Goal: Task Accomplishment & Management: Use online tool/utility

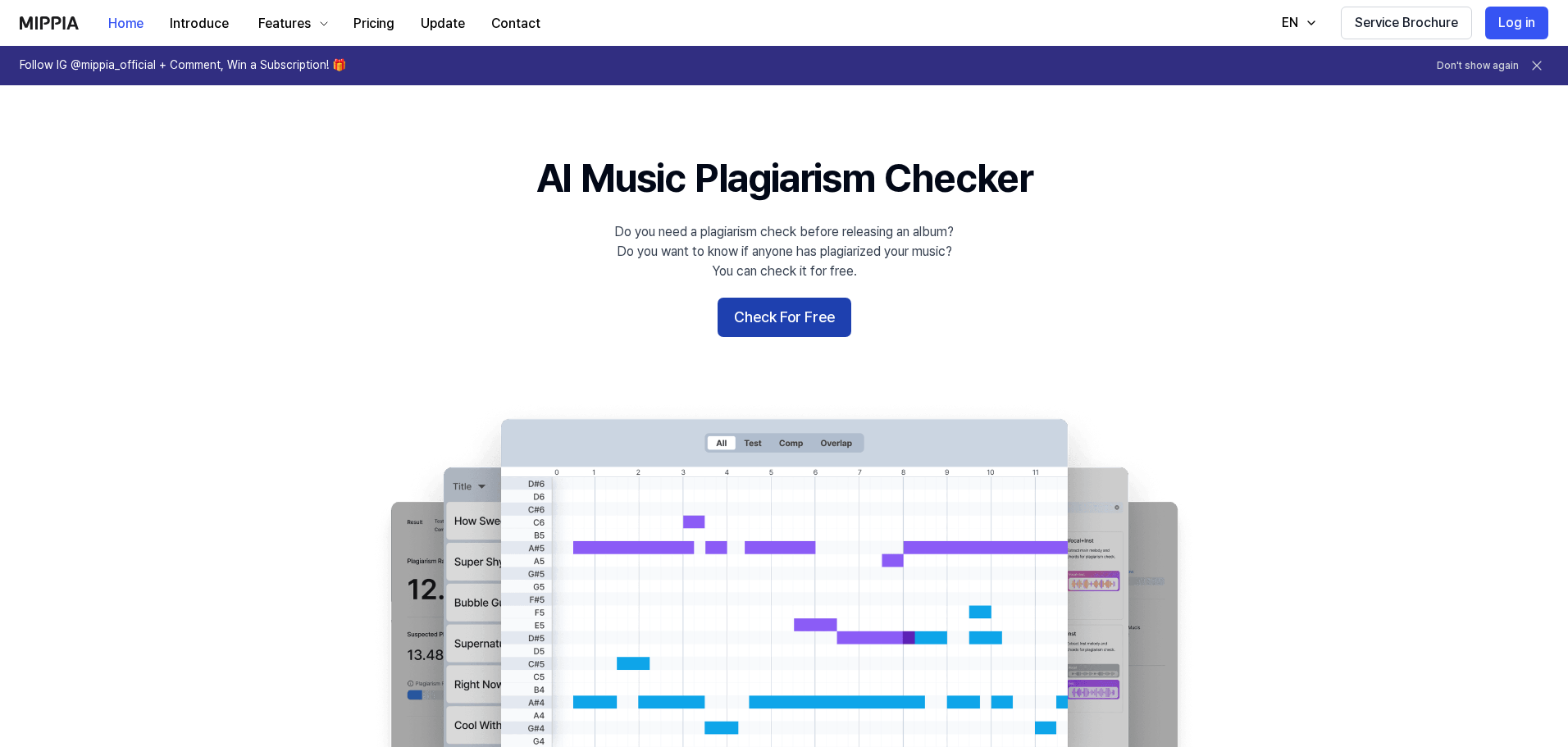
click at [796, 321] on button "Check For Free" at bounding box center [784, 317] width 134 height 39
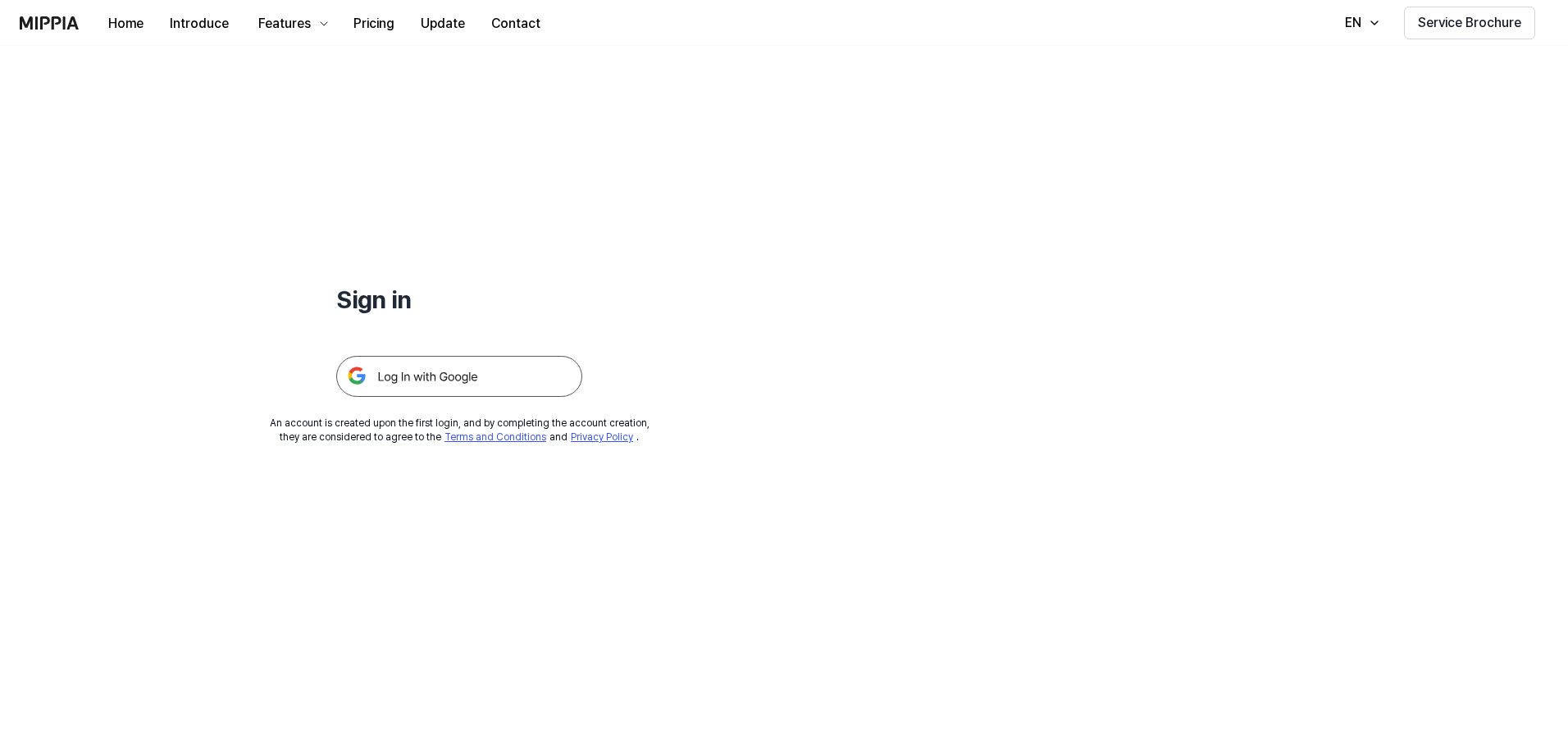
click at [422, 382] on img at bounding box center [459, 376] width 246 height 41
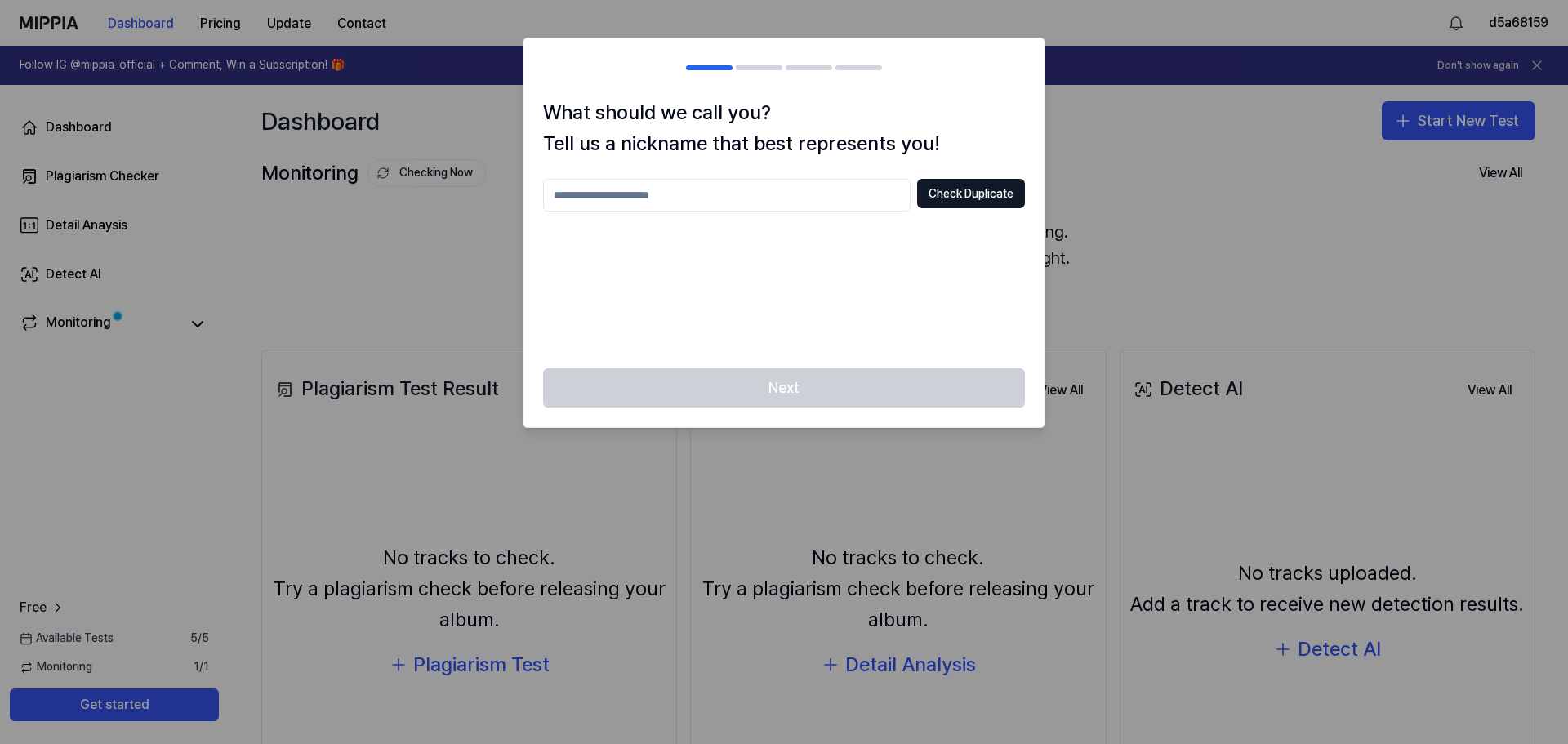
click at [809, 196] on input "text" at bounding box center [726, 195] width 367 height 32
type input "*"
type input "******"
click at [970, 191] on button "Check Duplicate" at bounding box center [971, 193] width 108 height 29
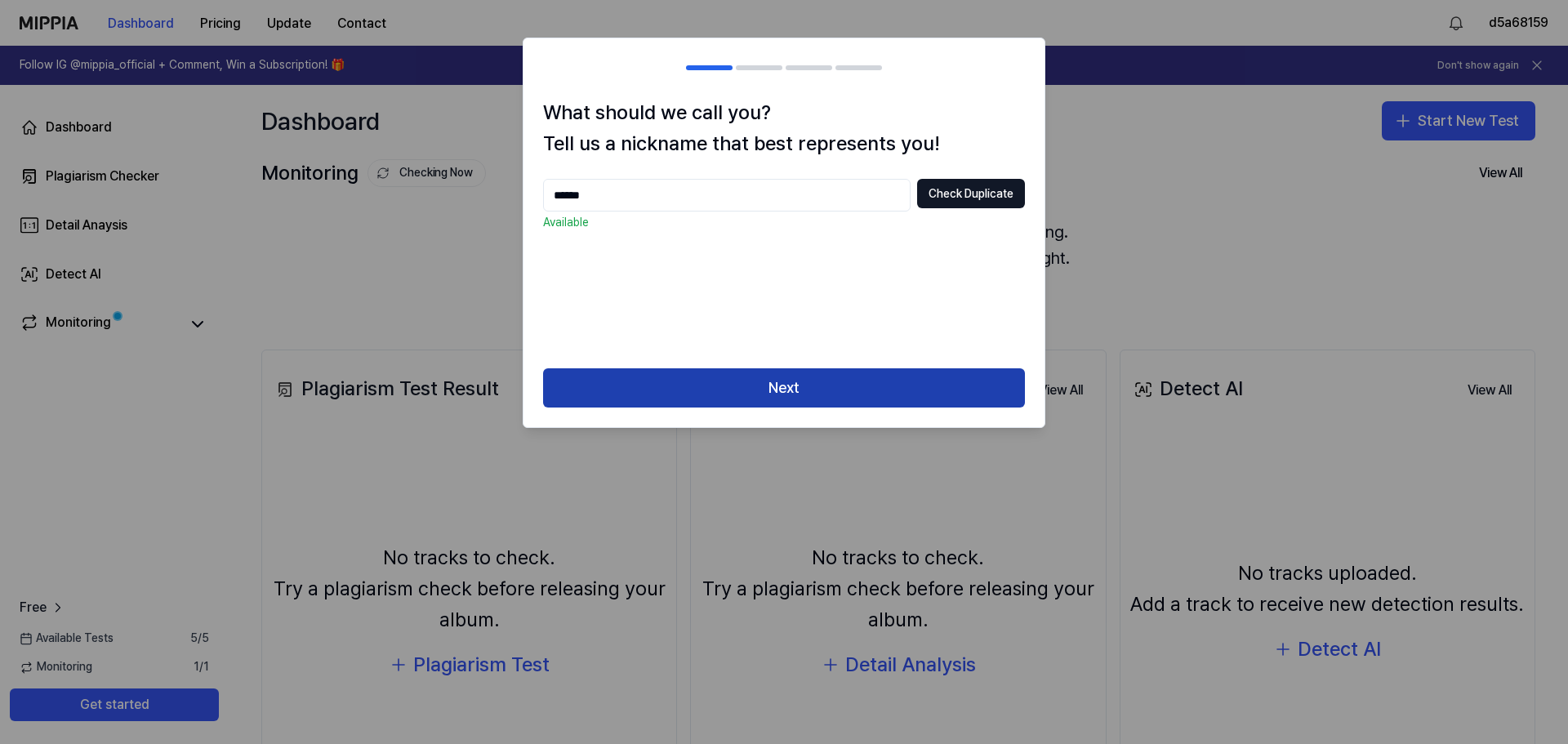
click at [851, 379] on button "Next" at bounding box center [783, 387] width 482 height 39
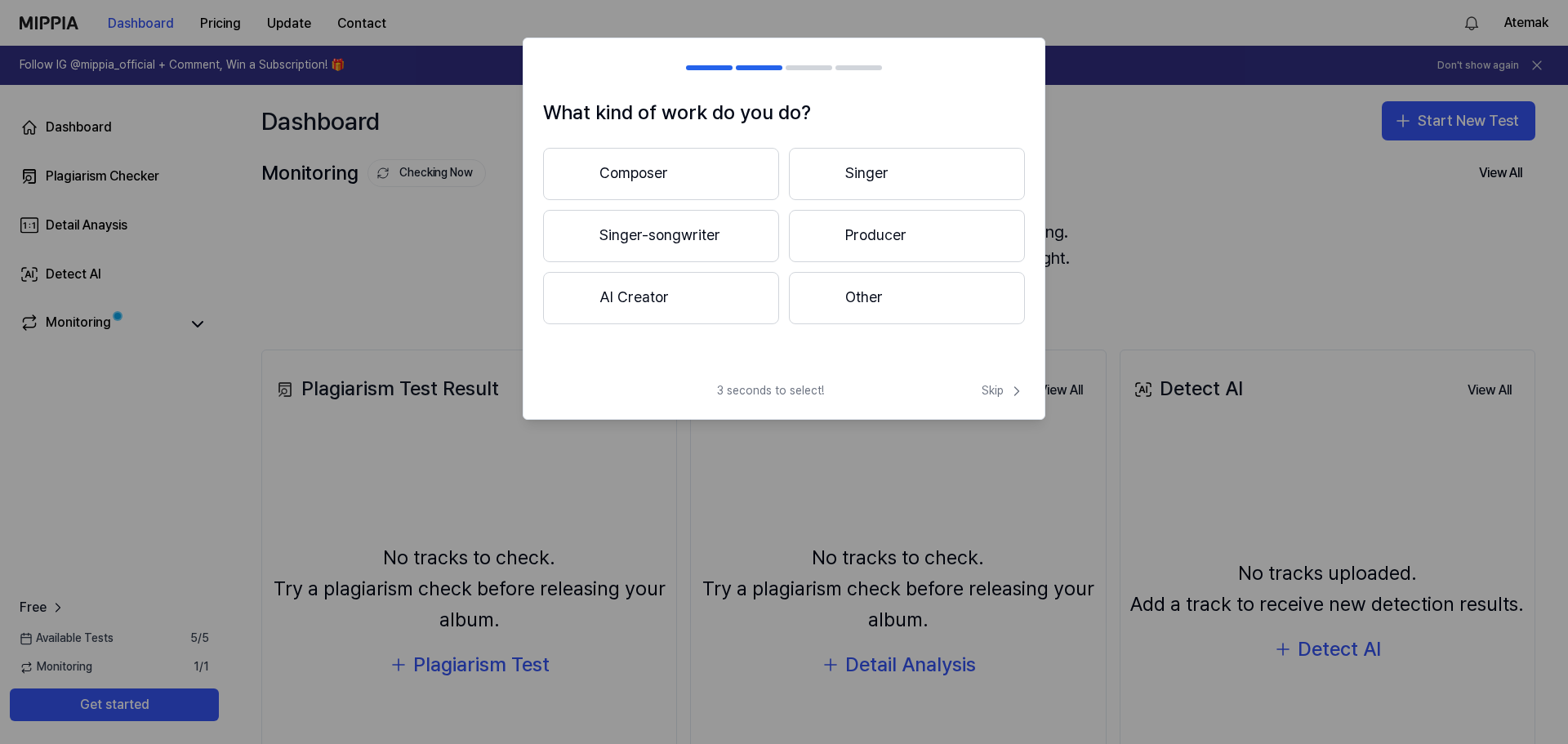
click at [646, 175] on button "Composer" at bounding box center [661, 173] width 236 height 52
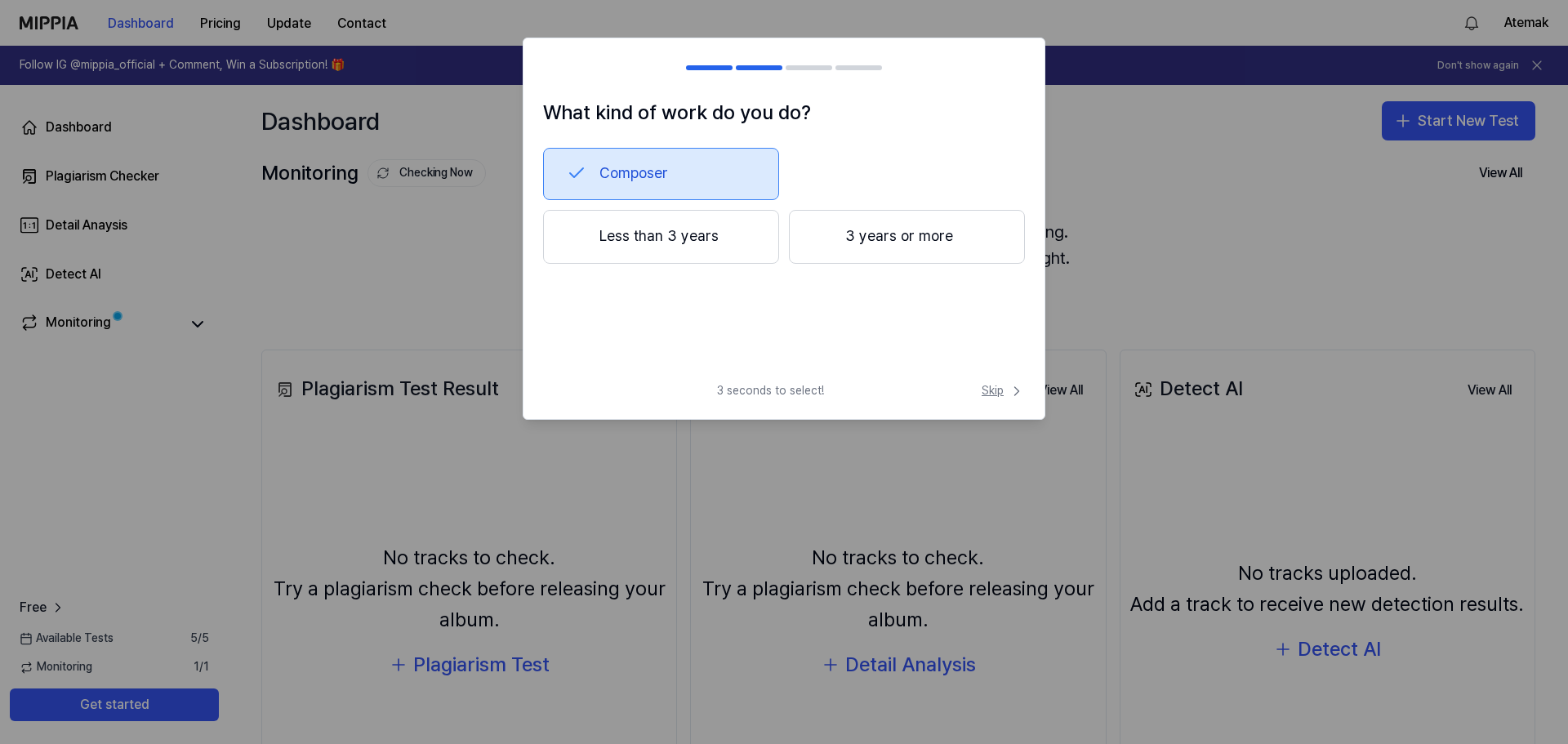
click at [993, 391] on span "Skip" at bounding box center [1003, 391] width 43 height 17
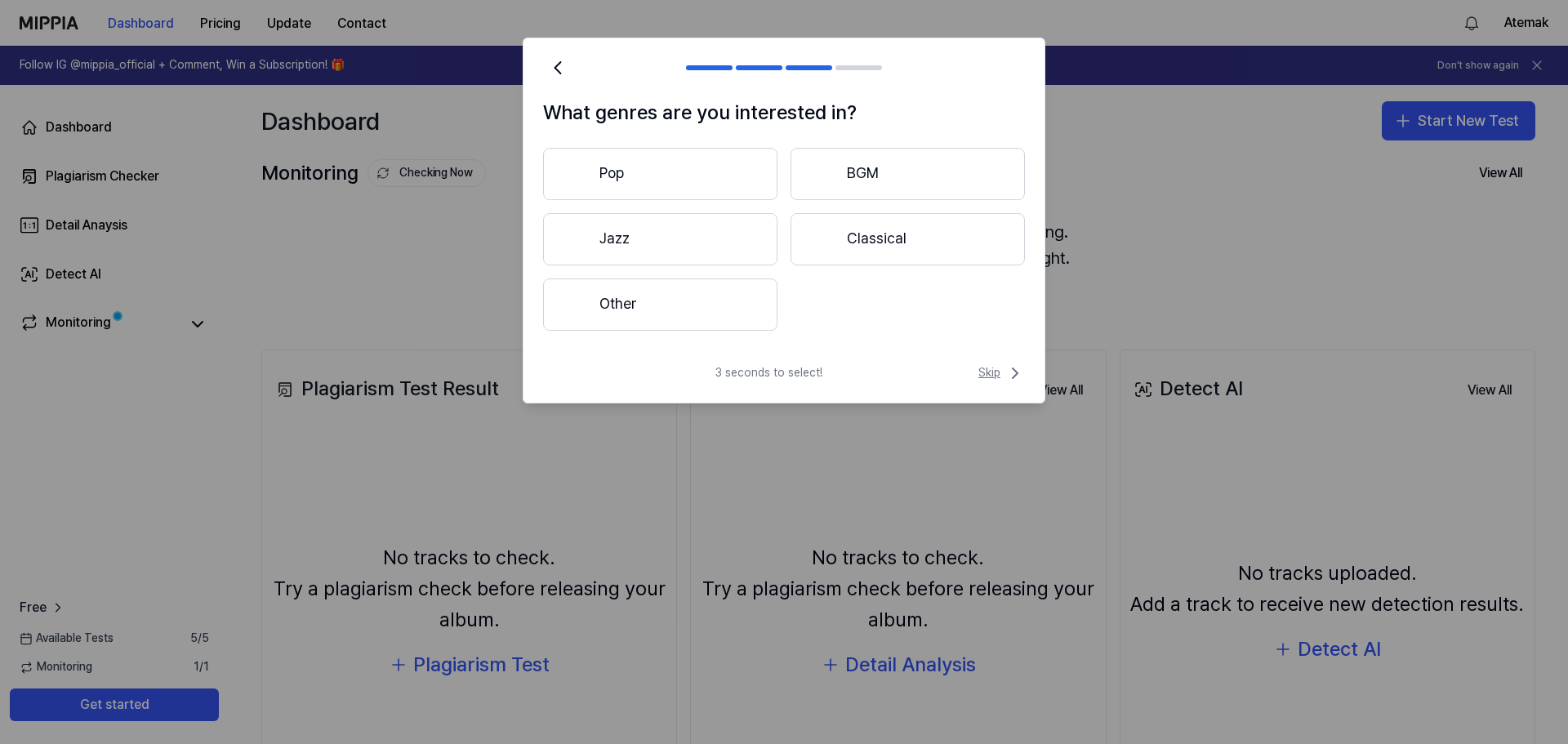
click at [992, 379] on span "Skip" at bounding box center [1002, 374] width 46 height 20
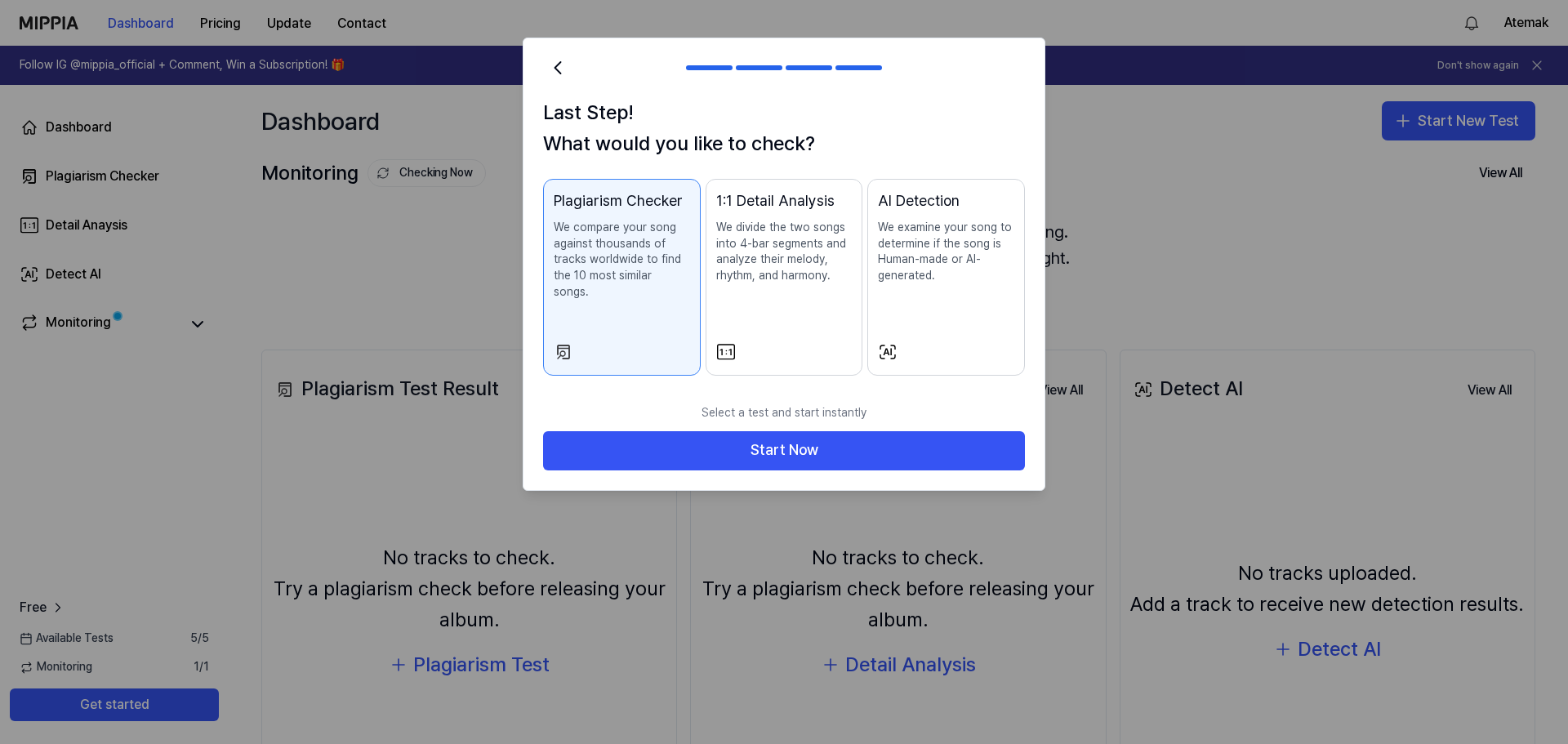
click at [607, 303] on div "Plagiarism Checker We compare your song against thousands of tracks worldwide t…" at bounding box center [622, 261] width 137 height 143
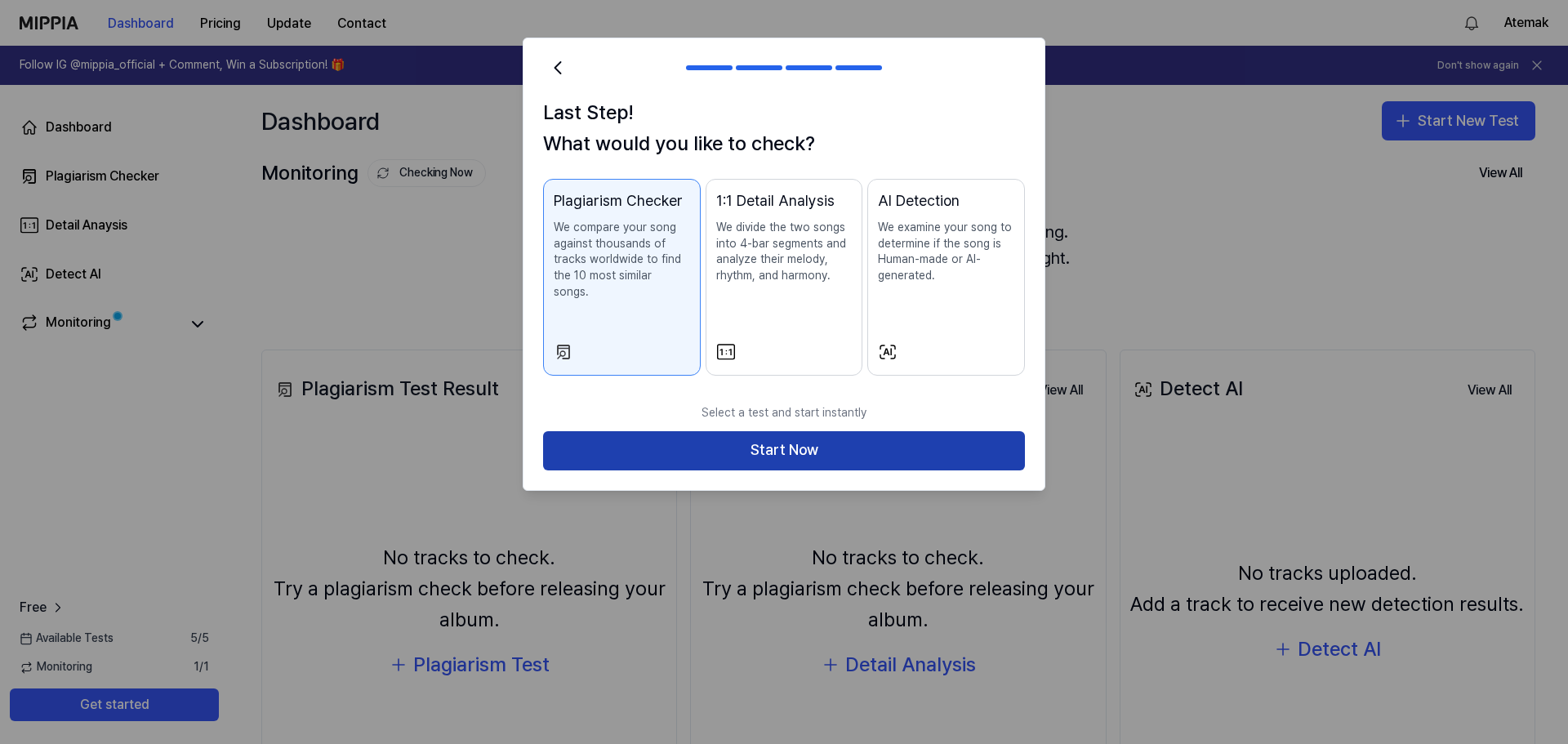
click at [760, 431] on button "Start Now" at bounding box center [783, 450] width 482 height 39
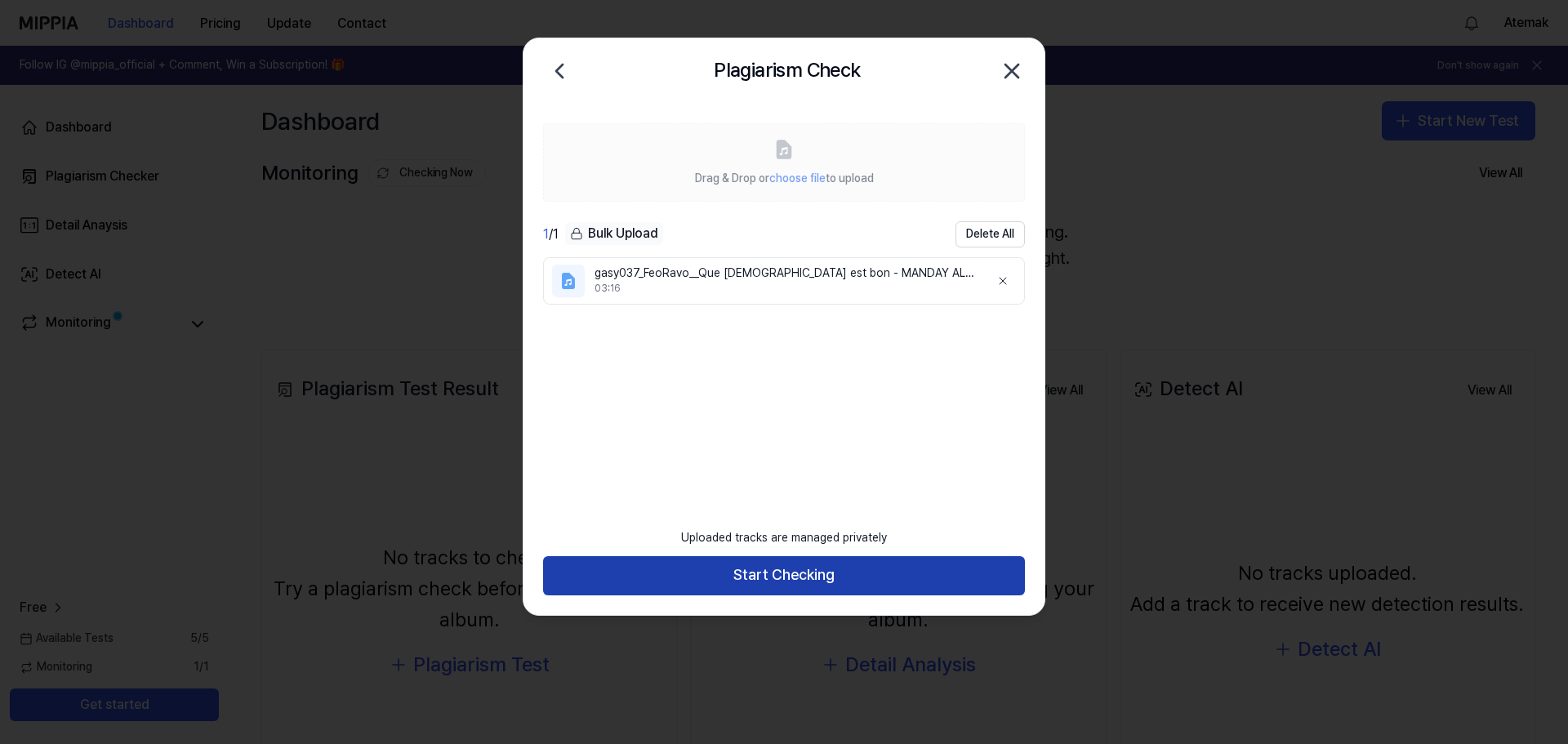
click at [762, 577] on button "Start Checking" at bounding box center [783, 575] width 482 height 39
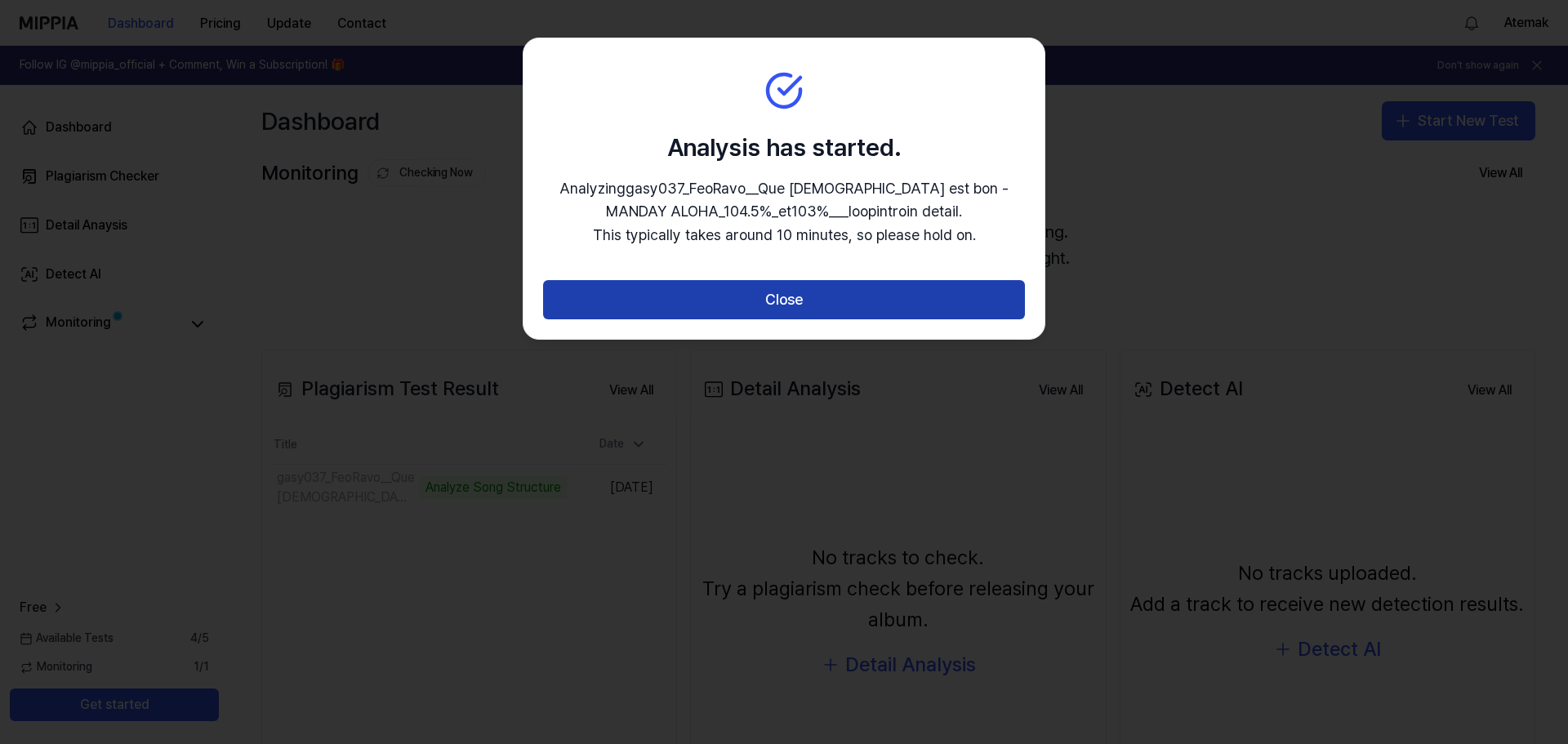
click at [816, 302] on button "Close" at bounding box center [783, 299] width 482 height 39
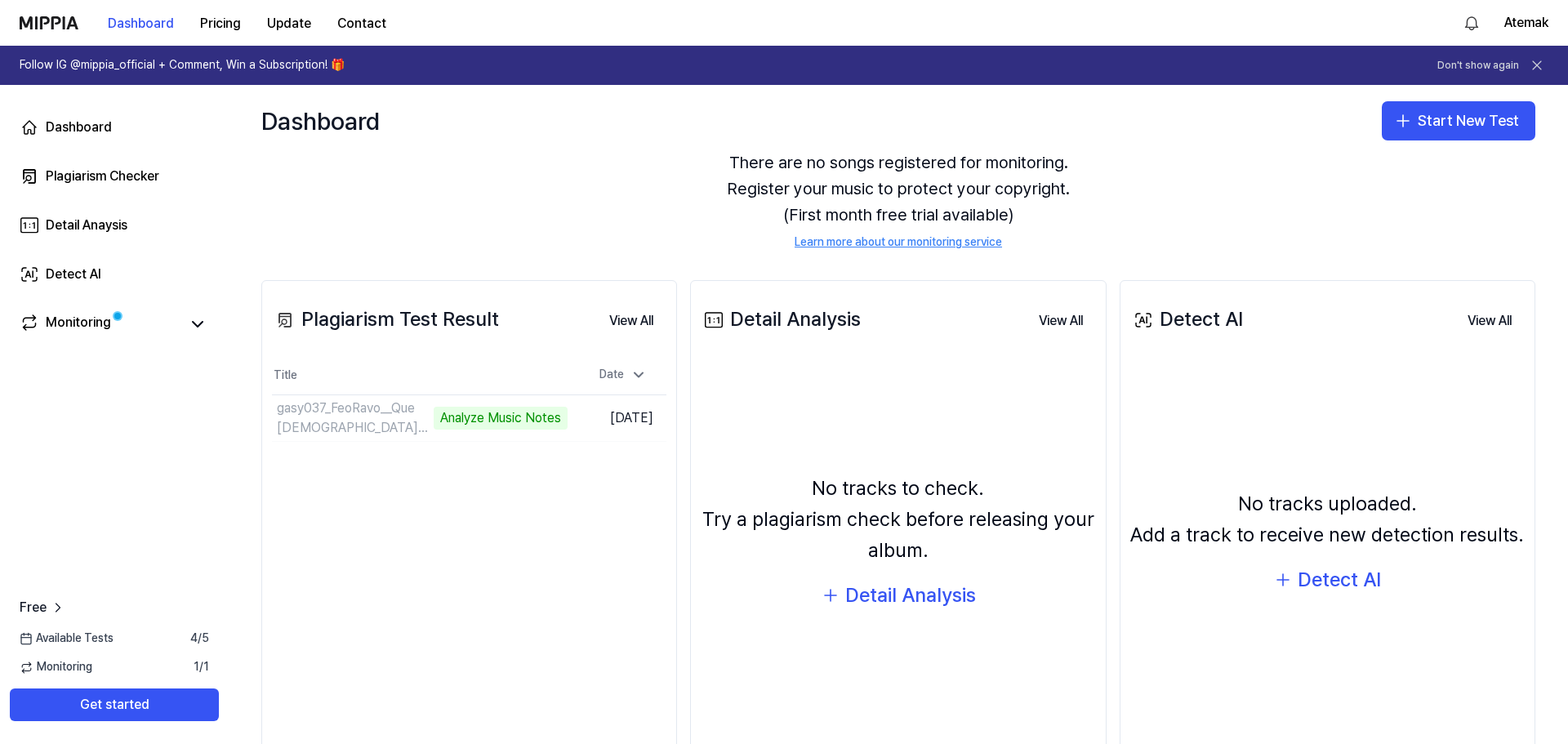
scroll to position [139, 0]
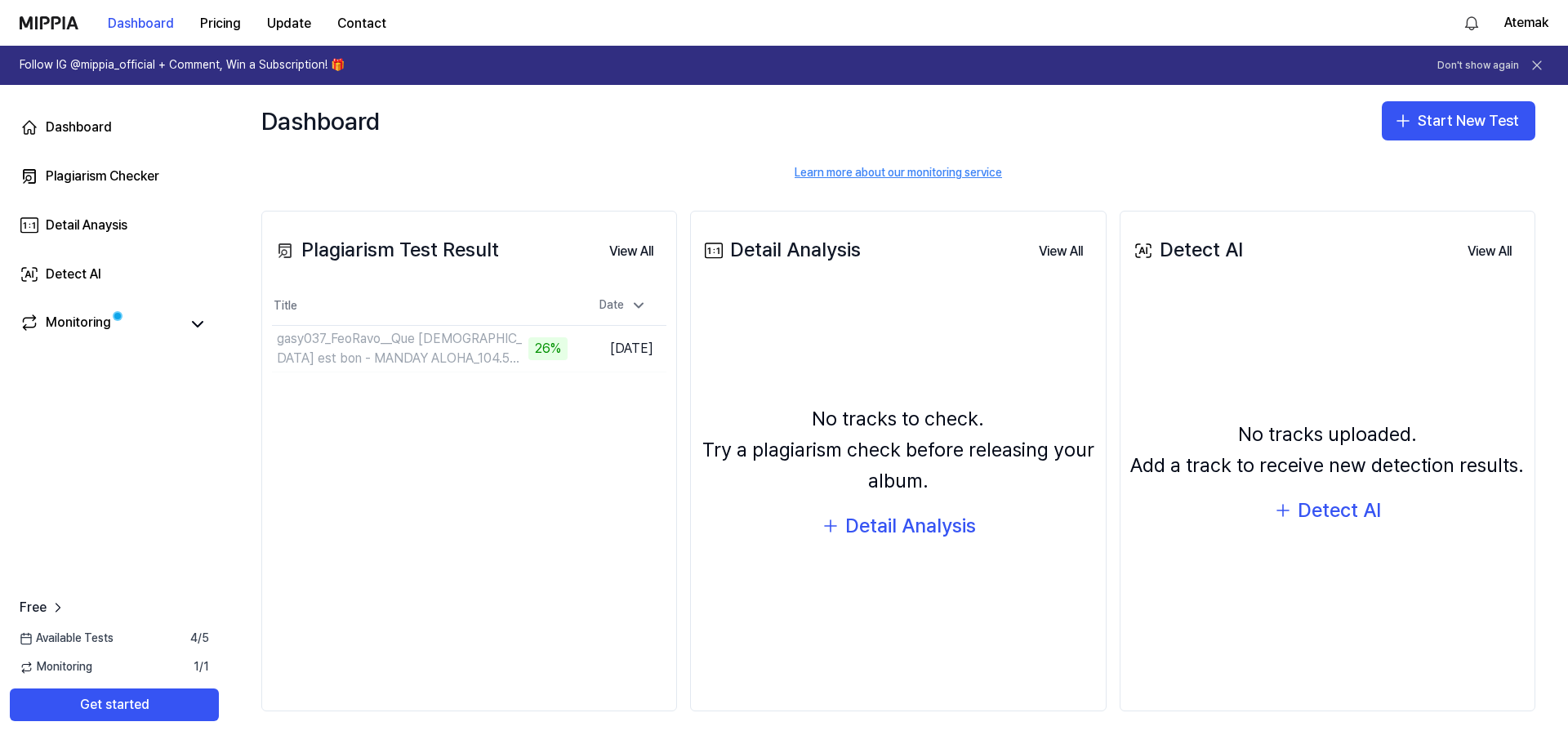
drag, startPoint x: 519, startPoint y: 0, endPoint x: 122, endPoint y: 431, distance: 586.0
click at [122, 431] on div "Dashboard Plagiarism Checker Detail Anaysis Detect AI Monitoring Free Available…" at bounding box center [114, 413] width 229 height 659
click at [511, 345] on button "Go to Results" at bounding box center [523, 349] width 87 height 27
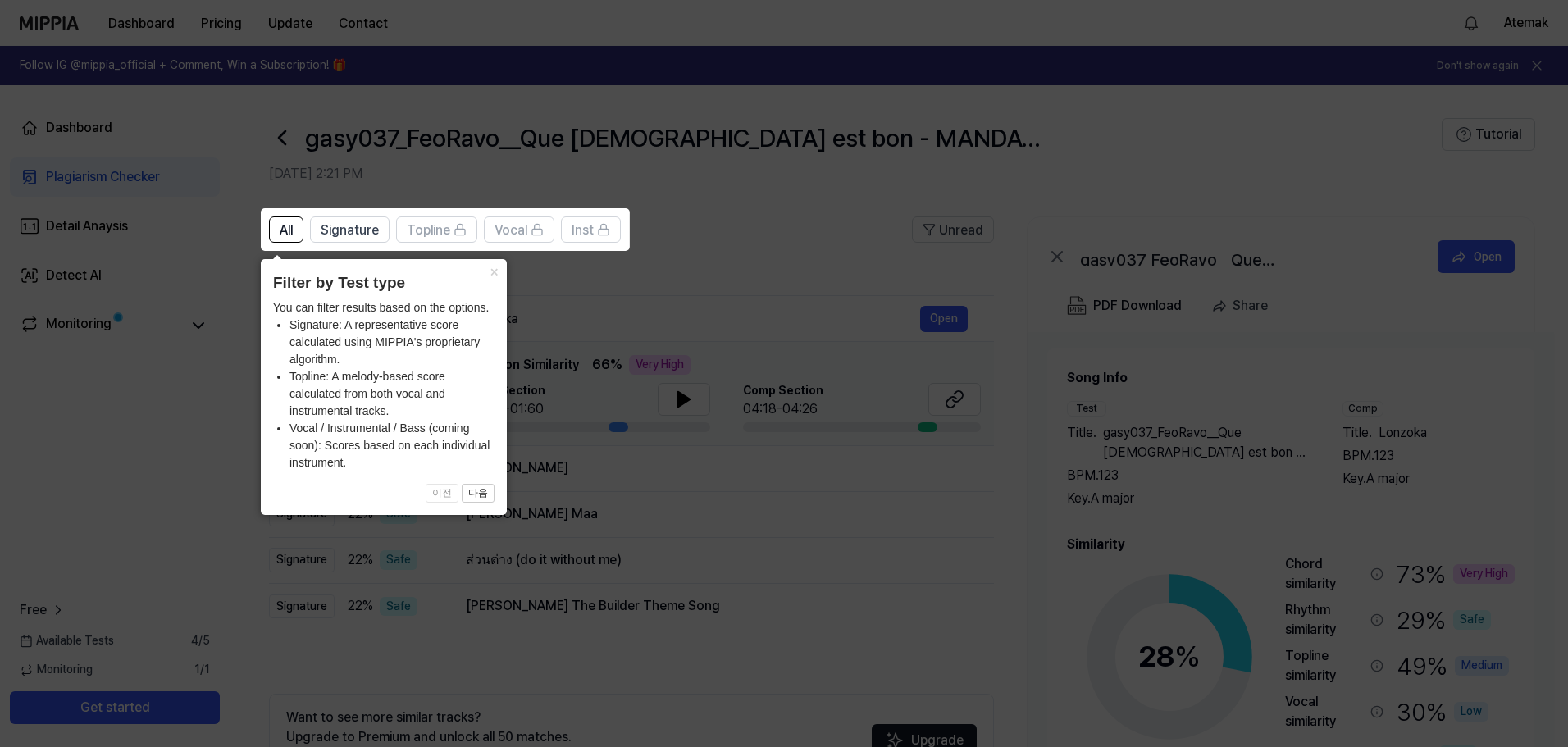
click at [707, 274] on icon at bounding box center [787, 374] width 1575 height 747
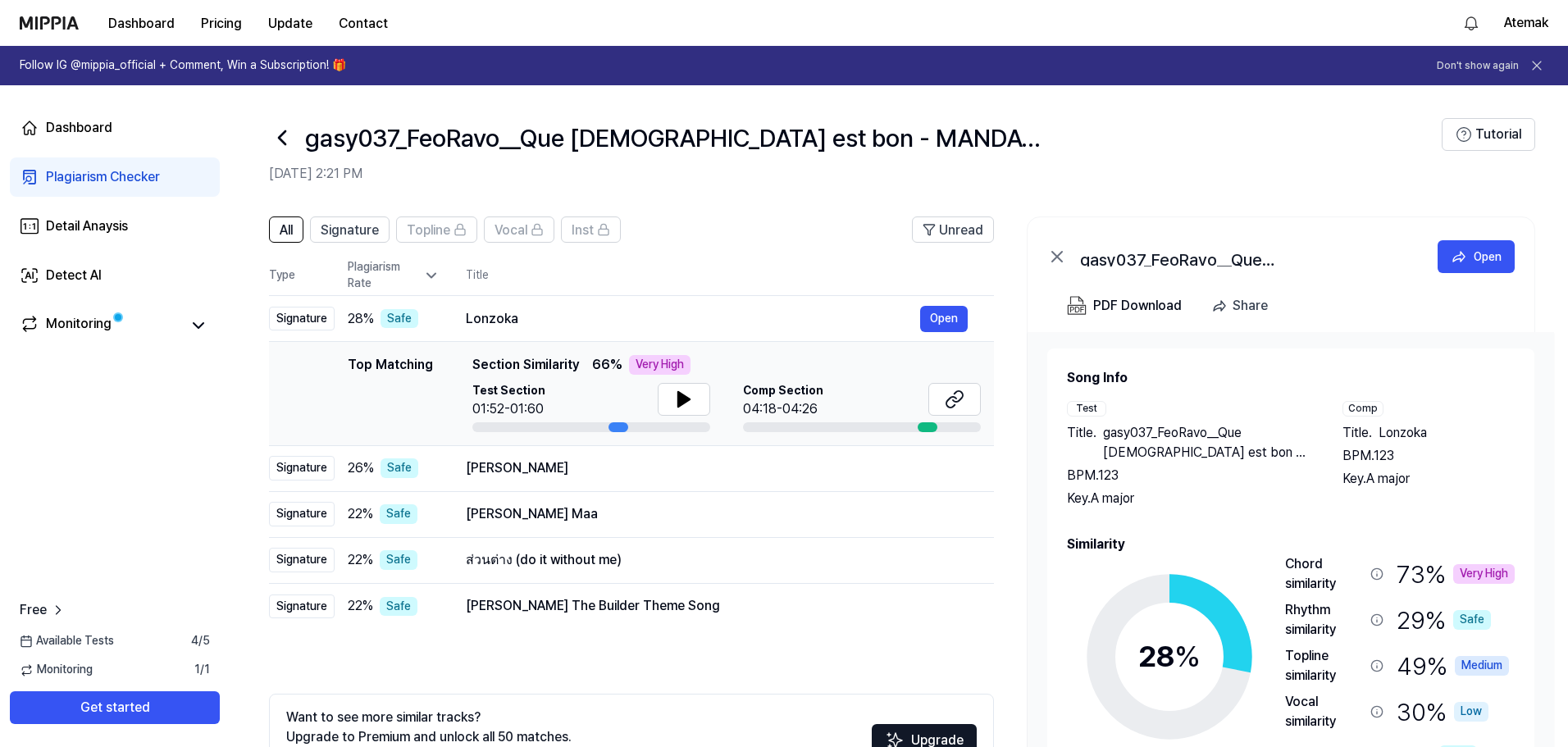
click at [83, 453] on div "Dashboard Plagiarism Checker Detail Anaysis Detect AI Monitoring Free Available…" at bounding box center [115, 415] width 230 height 661
click at [674, 398] on icon at bounding box center [684, 399] width 20 height 20
click at [682, 398] on icon at bounding box center [681, 399] width 3 height 13
click at [945, 466] on button "Open" at bounding box center [944, 468] width 47 height 27
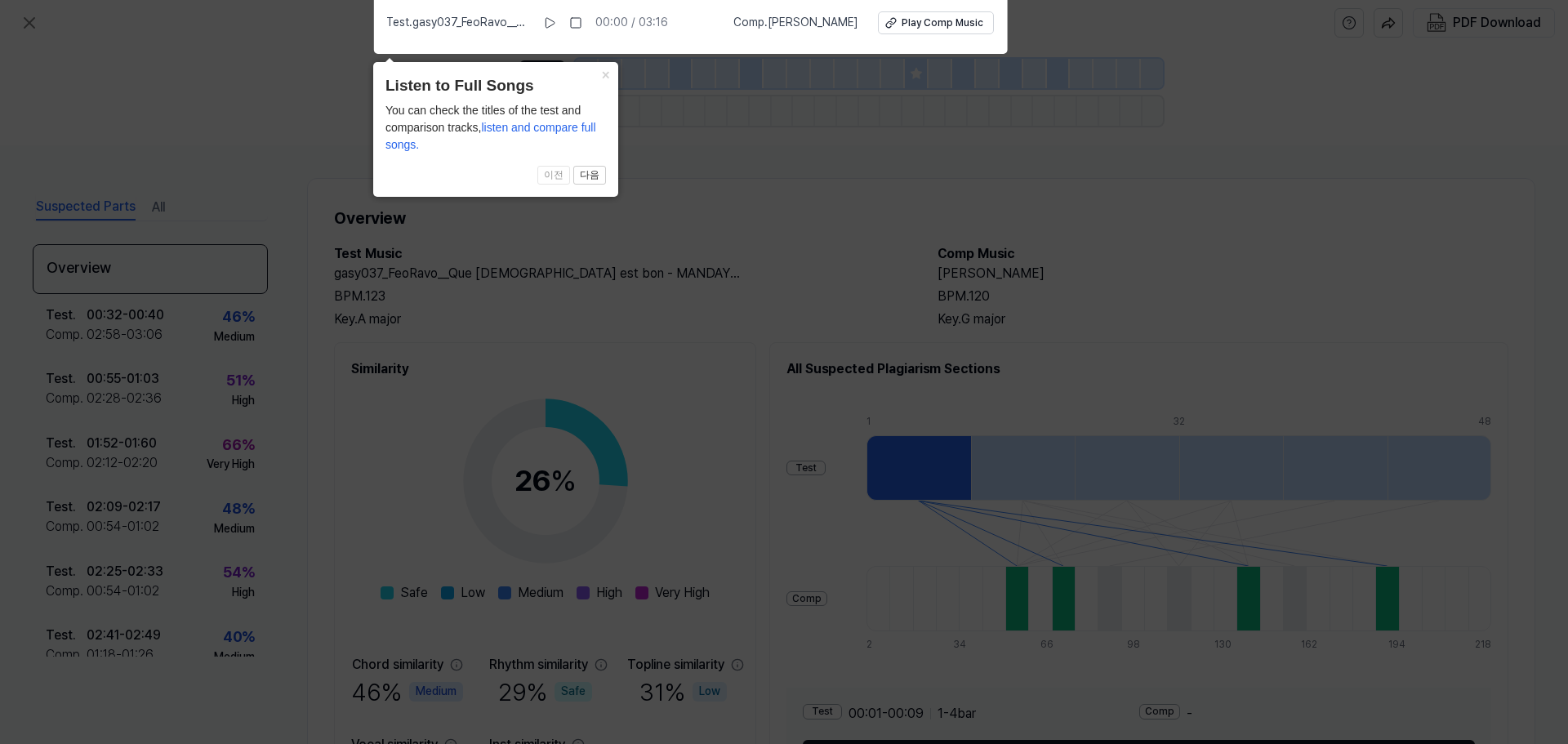
click at [607, 71] on button "×" at bounding box center [605, 74] width 27 height 23
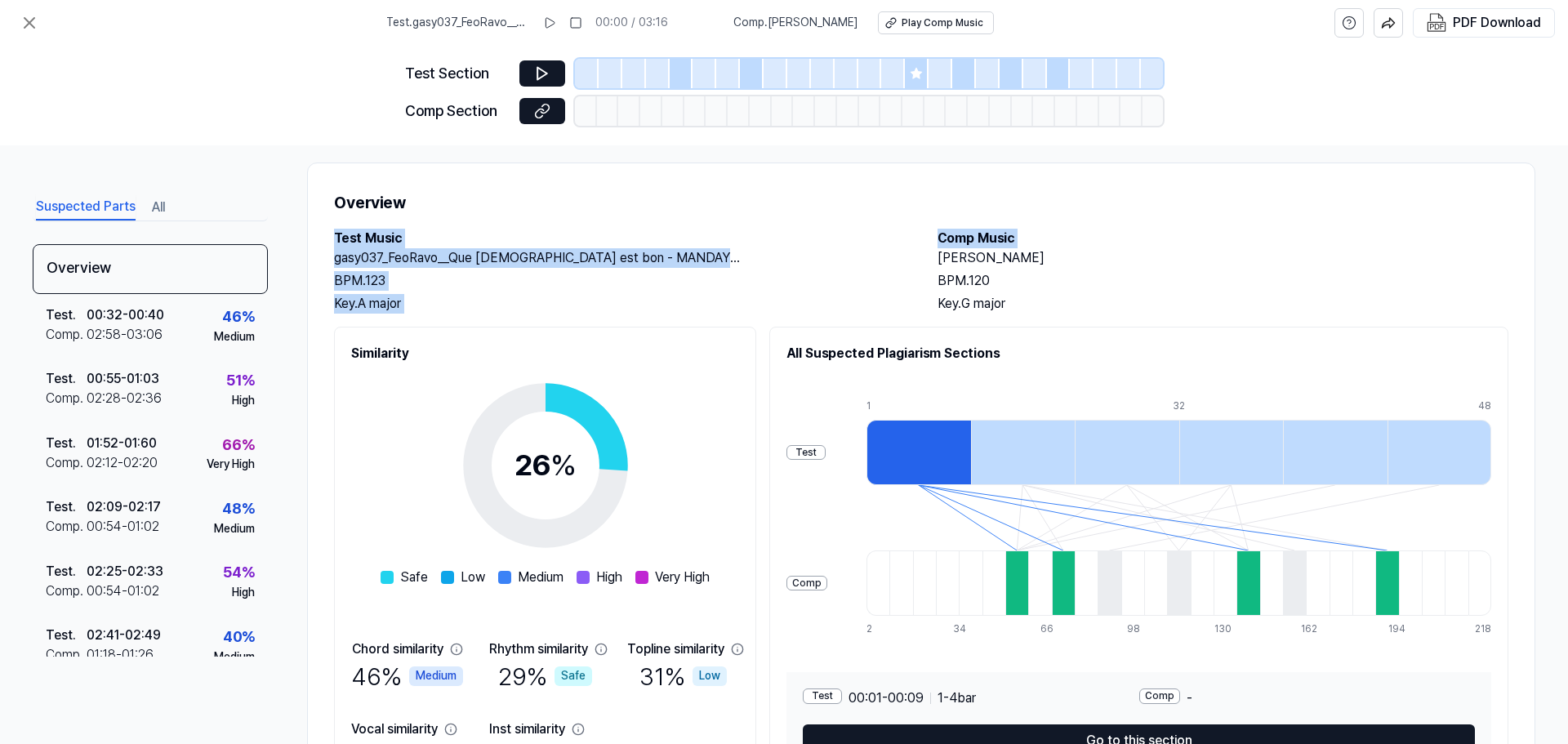
scroll to position [0, 0]
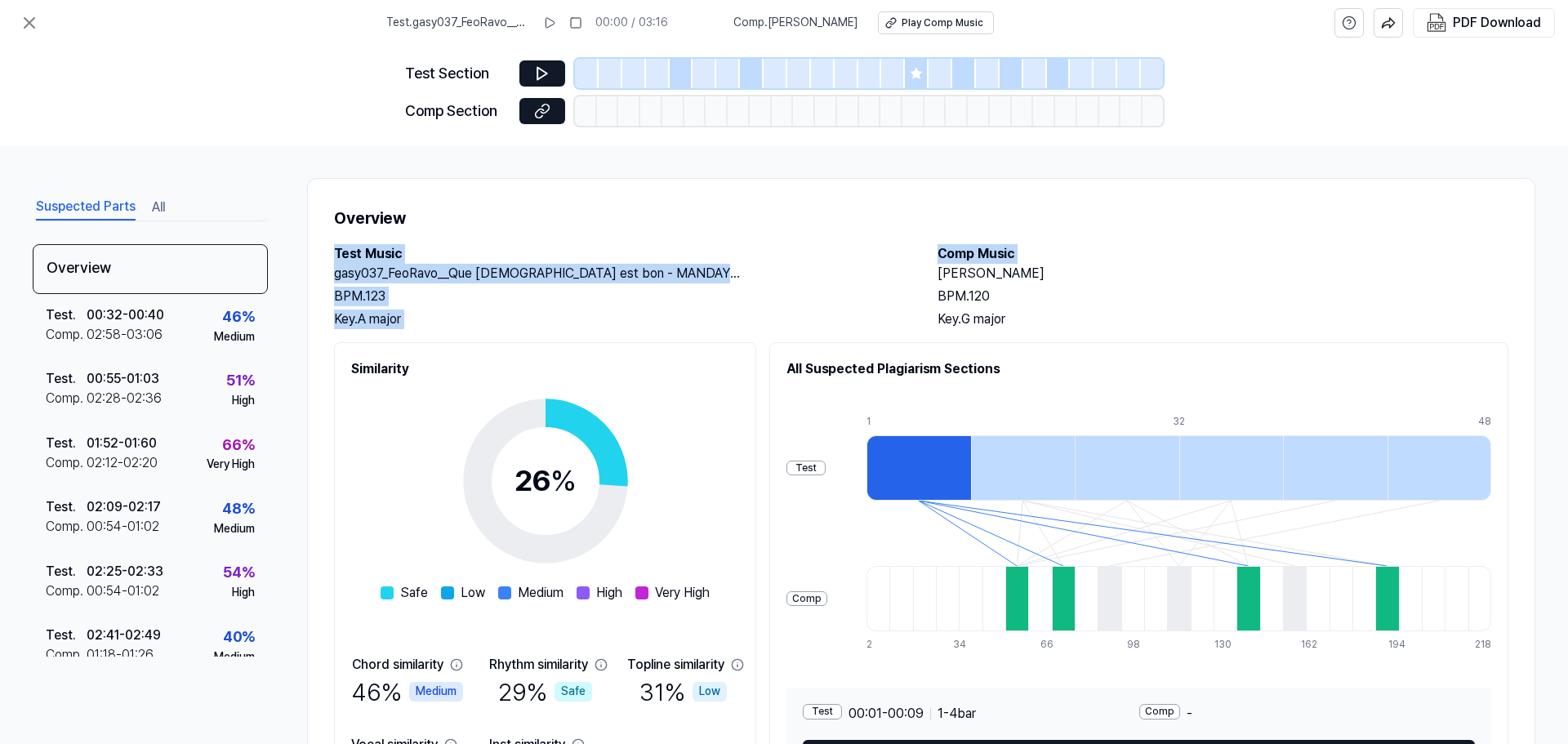
drag, startPoint x: 935, startPoint y: 152, endPoint x: 1086, endPoint y: 272, distance: 192.9
click at [1086, 272] on h2 "Anam Sana Doyamadım" at bounding box center [1222, 273] width 571 height 20
copy h2 "Anam Sana Doyamadım"
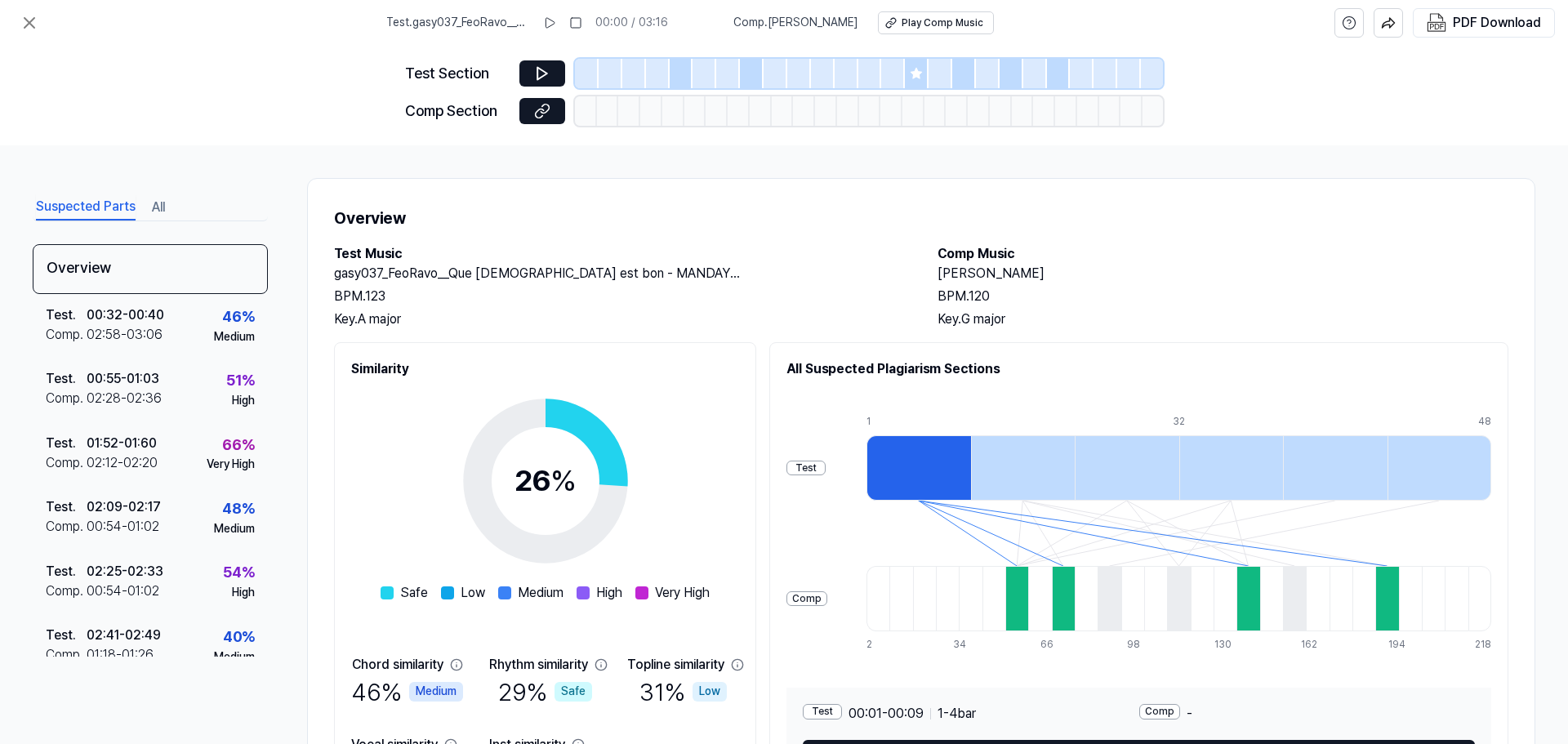
click at [1052, 307] on div "Anam Sana Doyamadım BPM. 120 Key. G major" at bounding box center [1222, 296] width 571 height 65
click at [1055, 476] on div at bounding box center [1024, 467] width 104 height 65
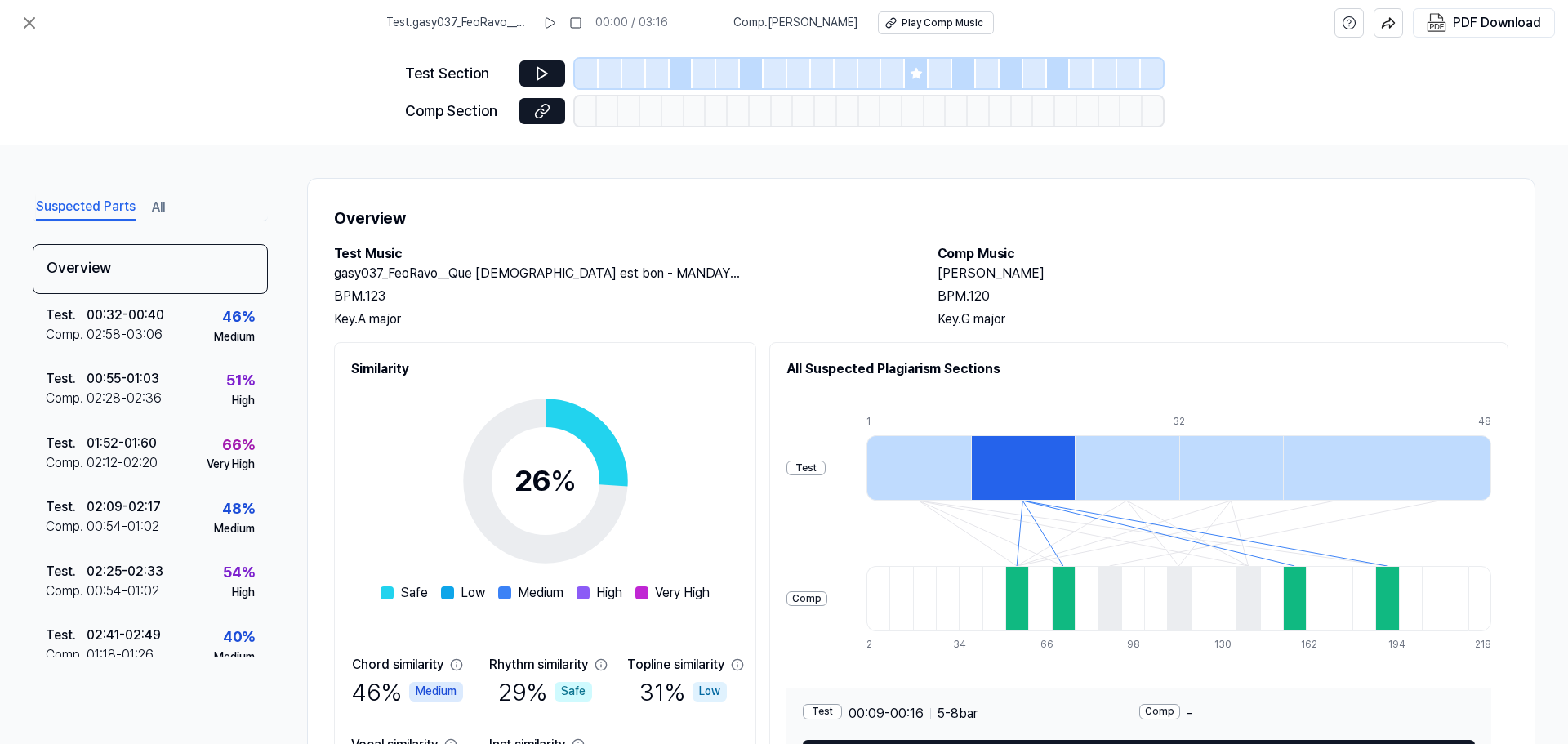
click at [1148, 463] on div at bounding box center [1127, 467] width 104 height 65
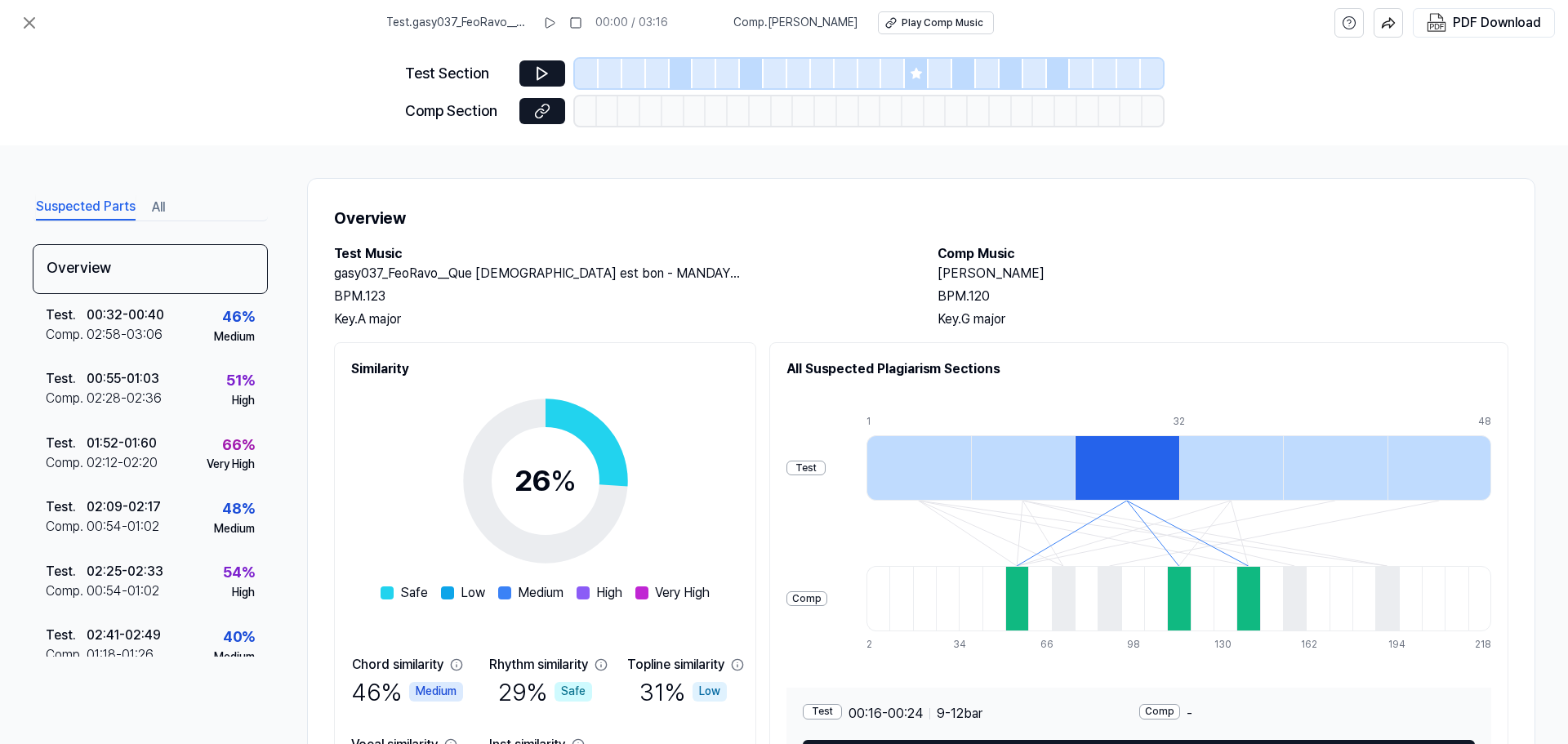
click at [1267, 468] on div at bounding box center [1232, 467] width 104 height 65
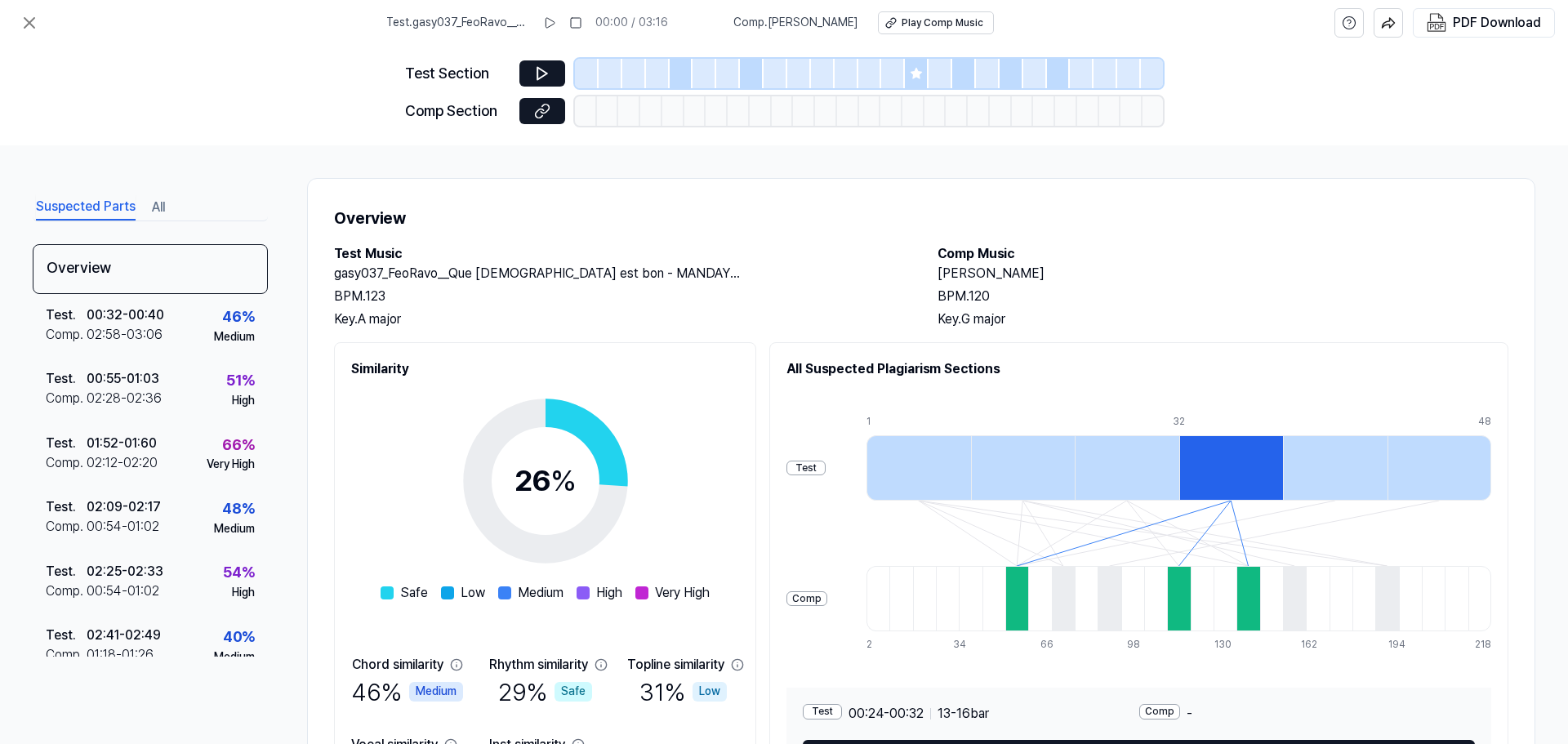
click at [1395, 472] on div at bounding box center [1440, 467] width 104 height 65
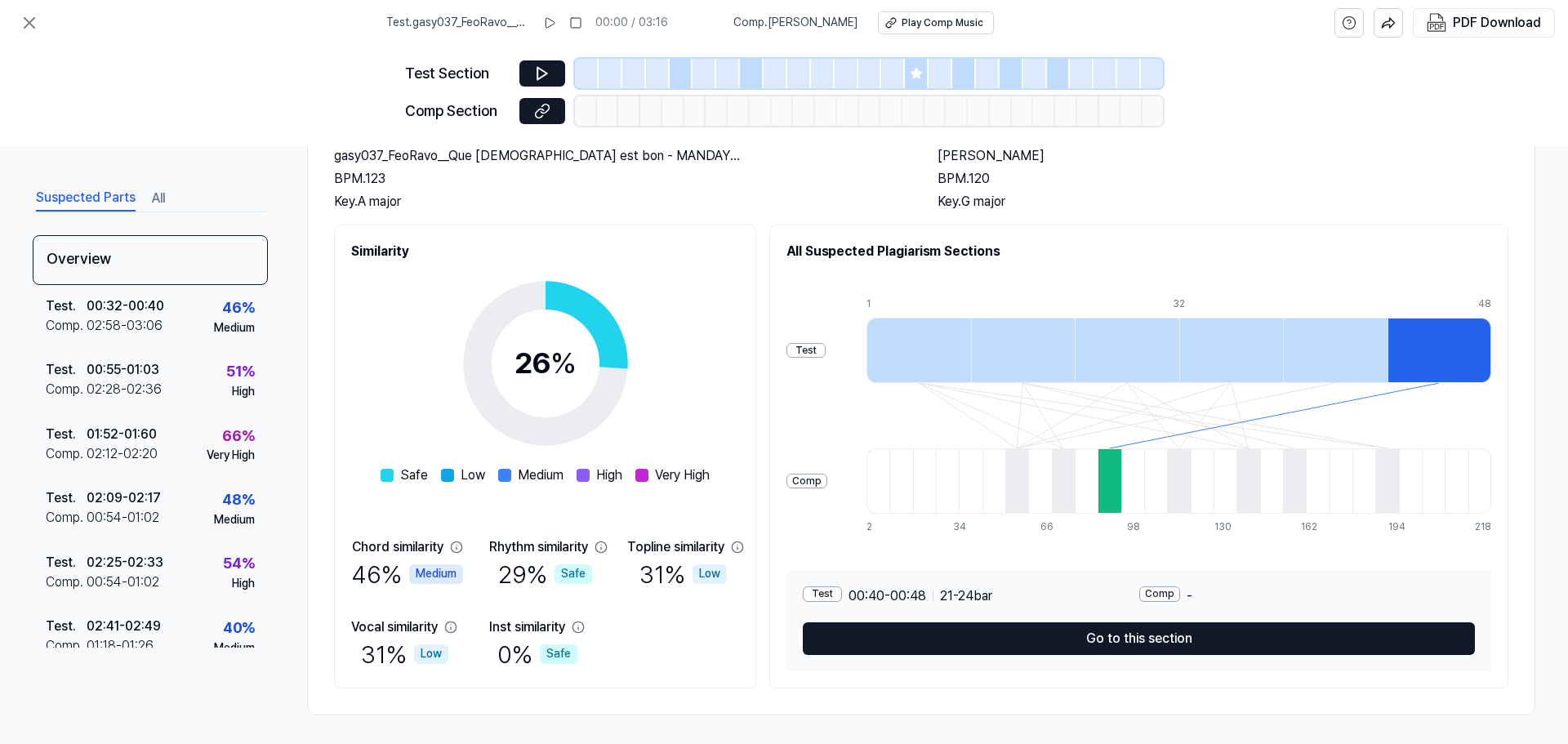
scroll to position [122, 0]
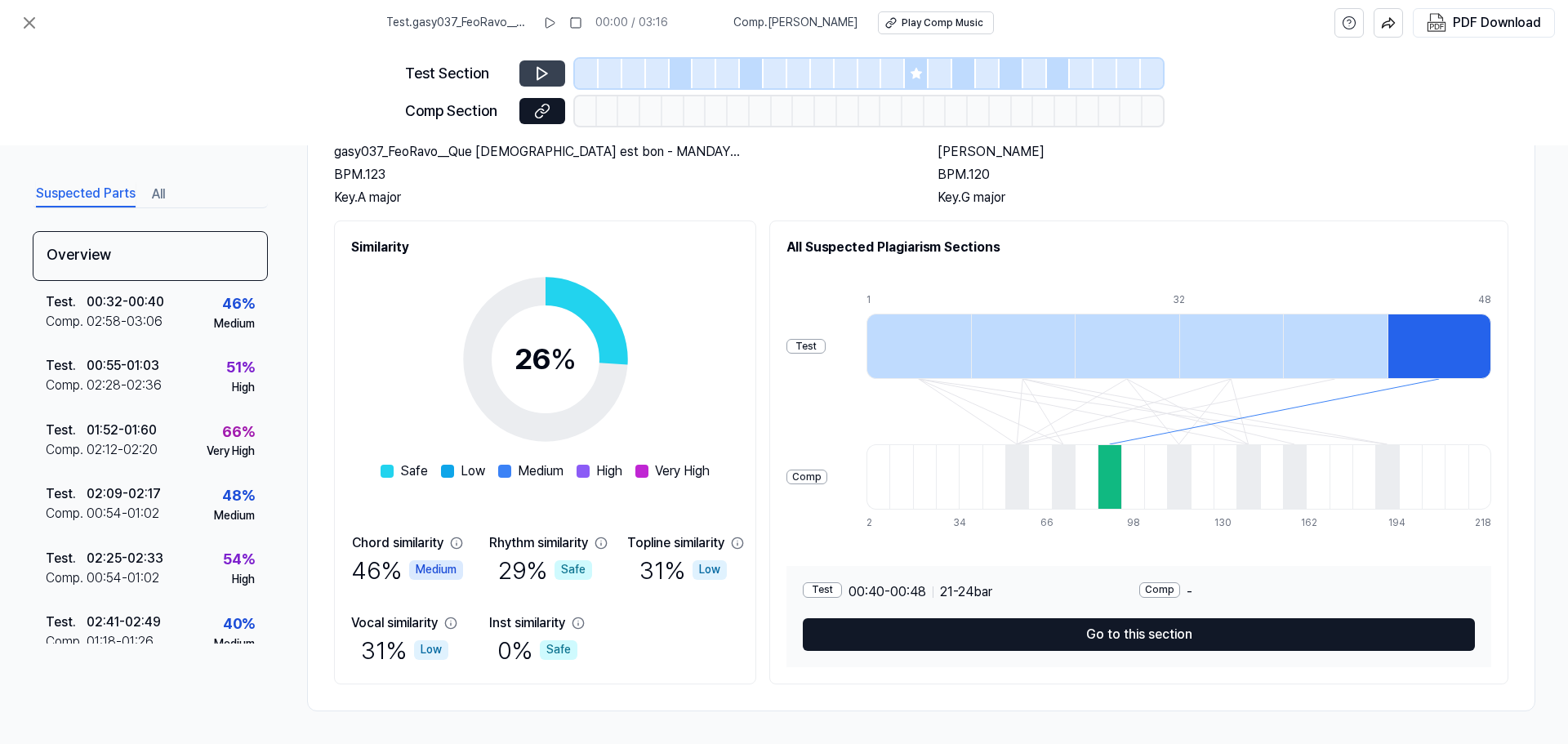
click at [539, 75] on icon at bounding box center [542, 74] width 17 height 17
click at [24, 22] on icon at bounding box center [30, 23] width 20 height 20
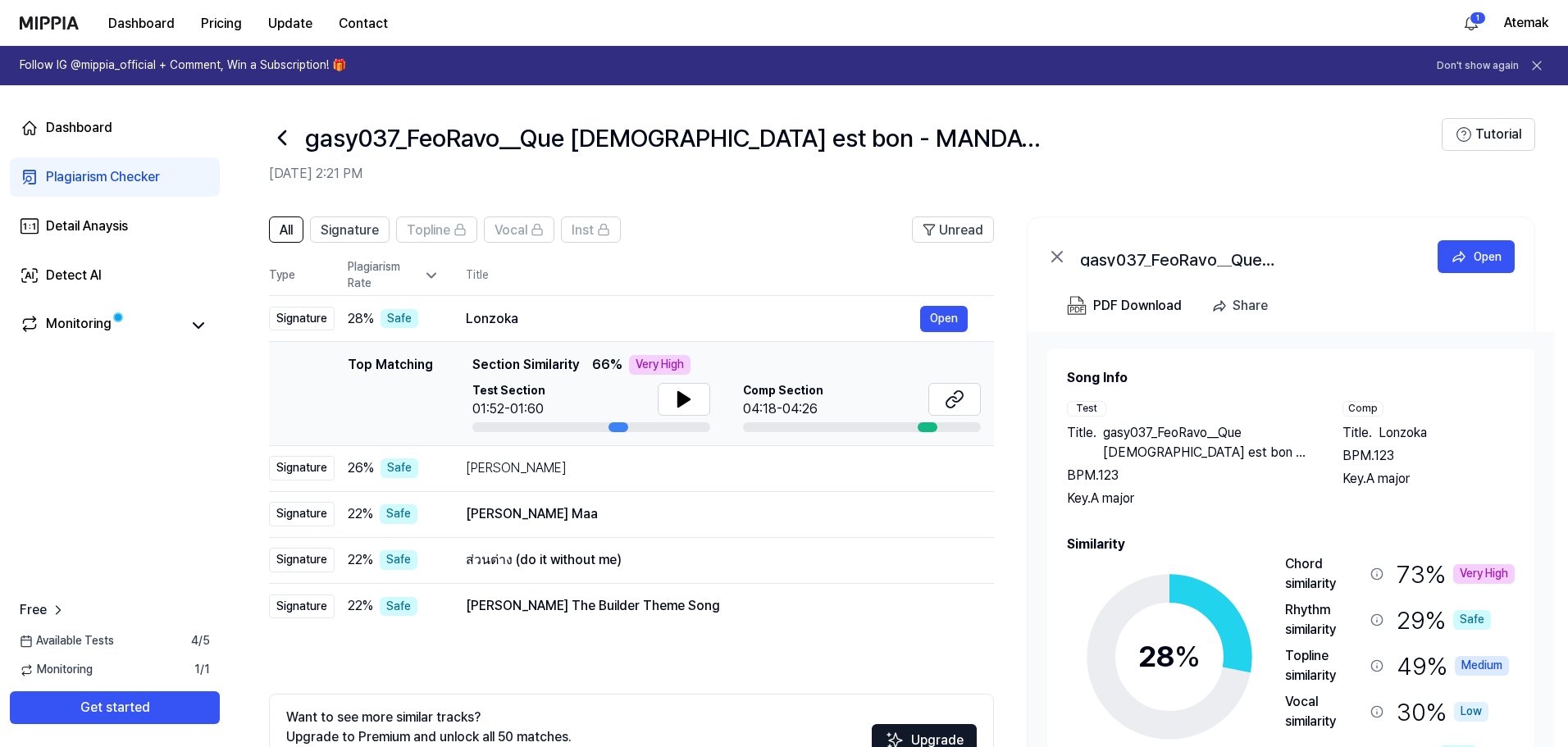
click at [199, 383] on div "Dashboard Plagiarism Checker Detail Anaysis Detect AI Monitoring Free Available…" at bounding box center [115, 415] width 230 height 661
click at [506, 309] on div "Lonzoka" at bounding box center [693, 319] width 454 height 20
drag, startPoint x: 566, startPoint y: 313, endPoint x: 578, endPoint y: 312, distance: 12.0
click at [567, 313] on div "Lonzoka" at bounding box center [693, 319] width 454 height 20
click at [940, 320] on button "Open" at bounding box center [944, 319] width 47 height 27
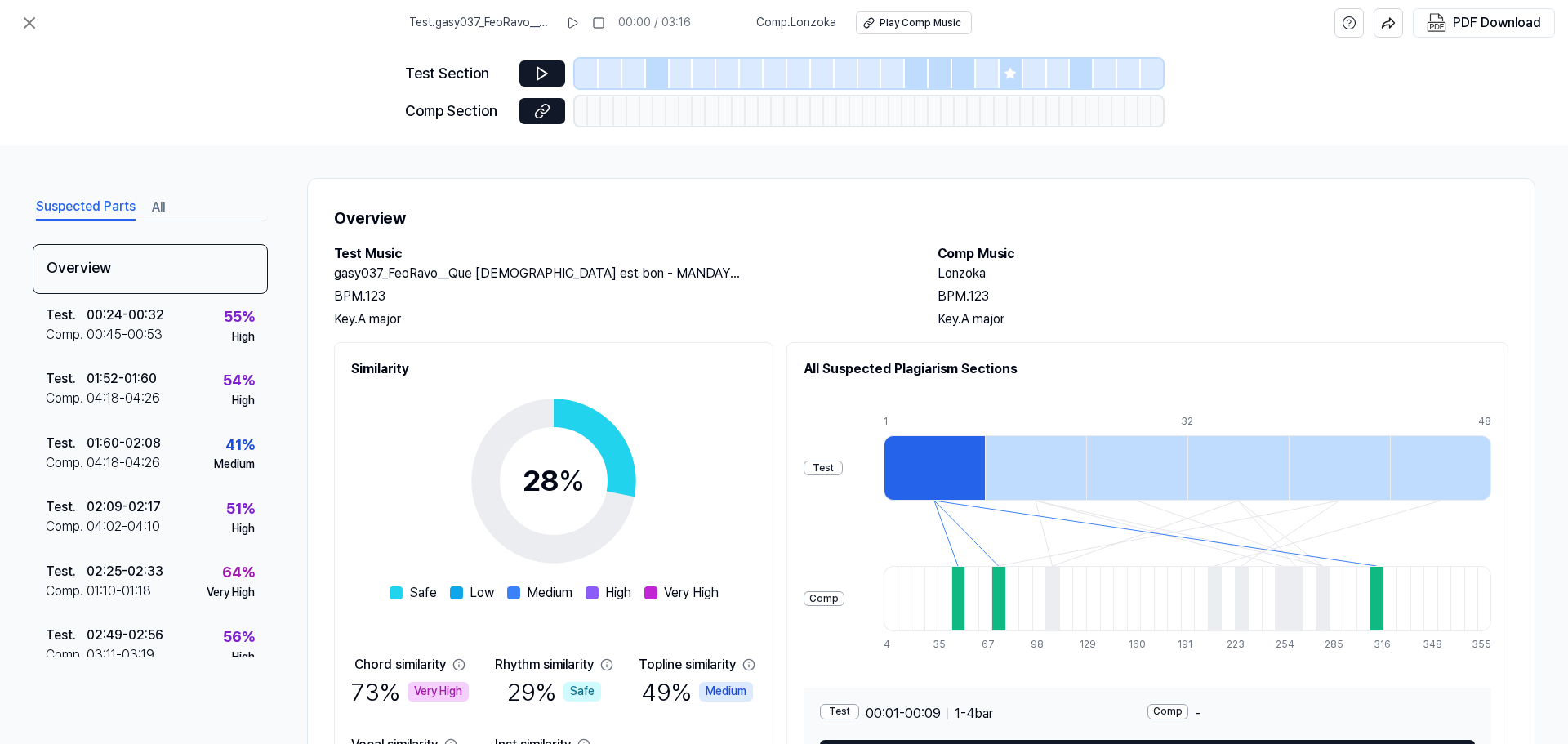
click at [946, 275] on h2 "Lonzoka" at bounding box center [1222, 273] width 571 height 20
copy h2 "Lonzoka"
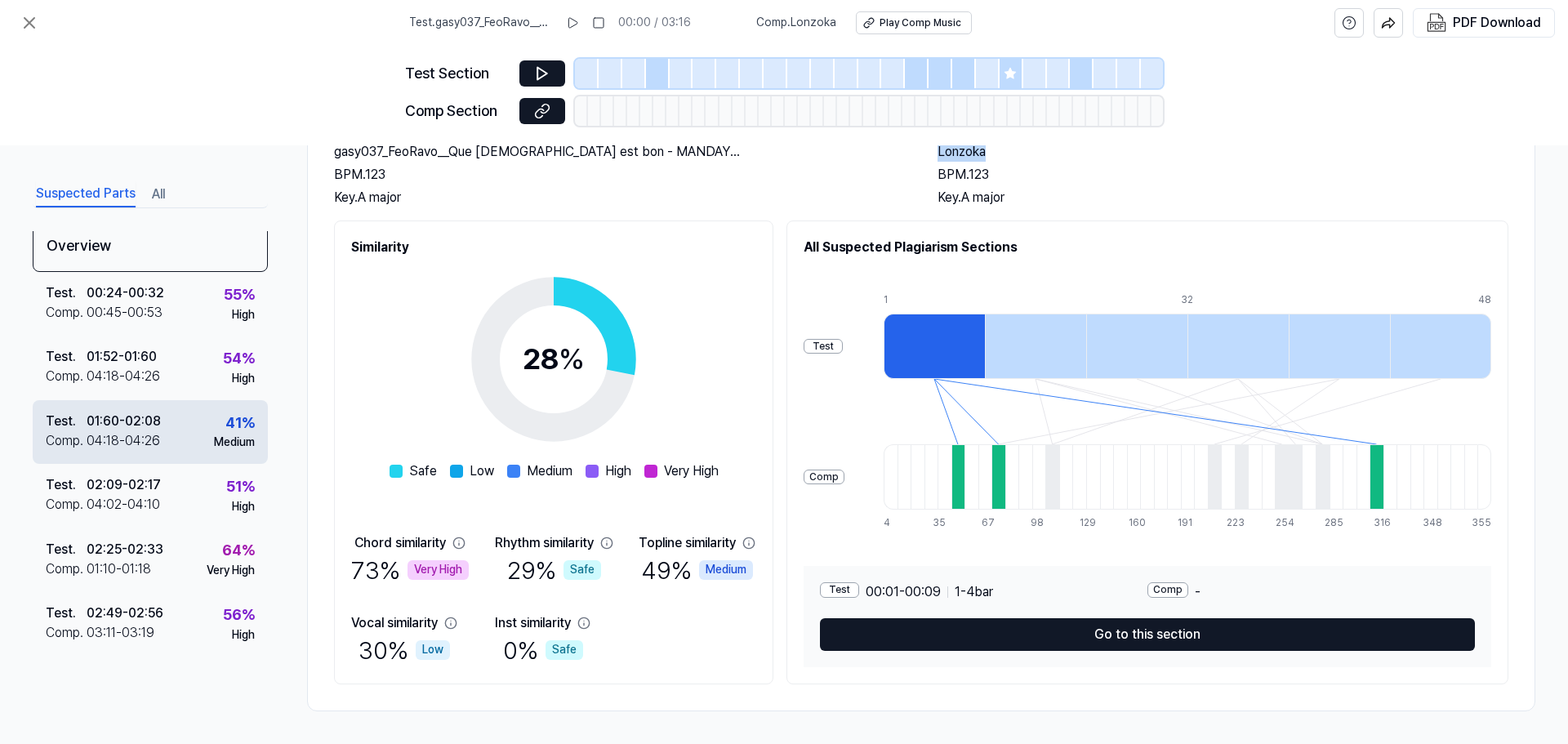
scroll to position [22, 0]
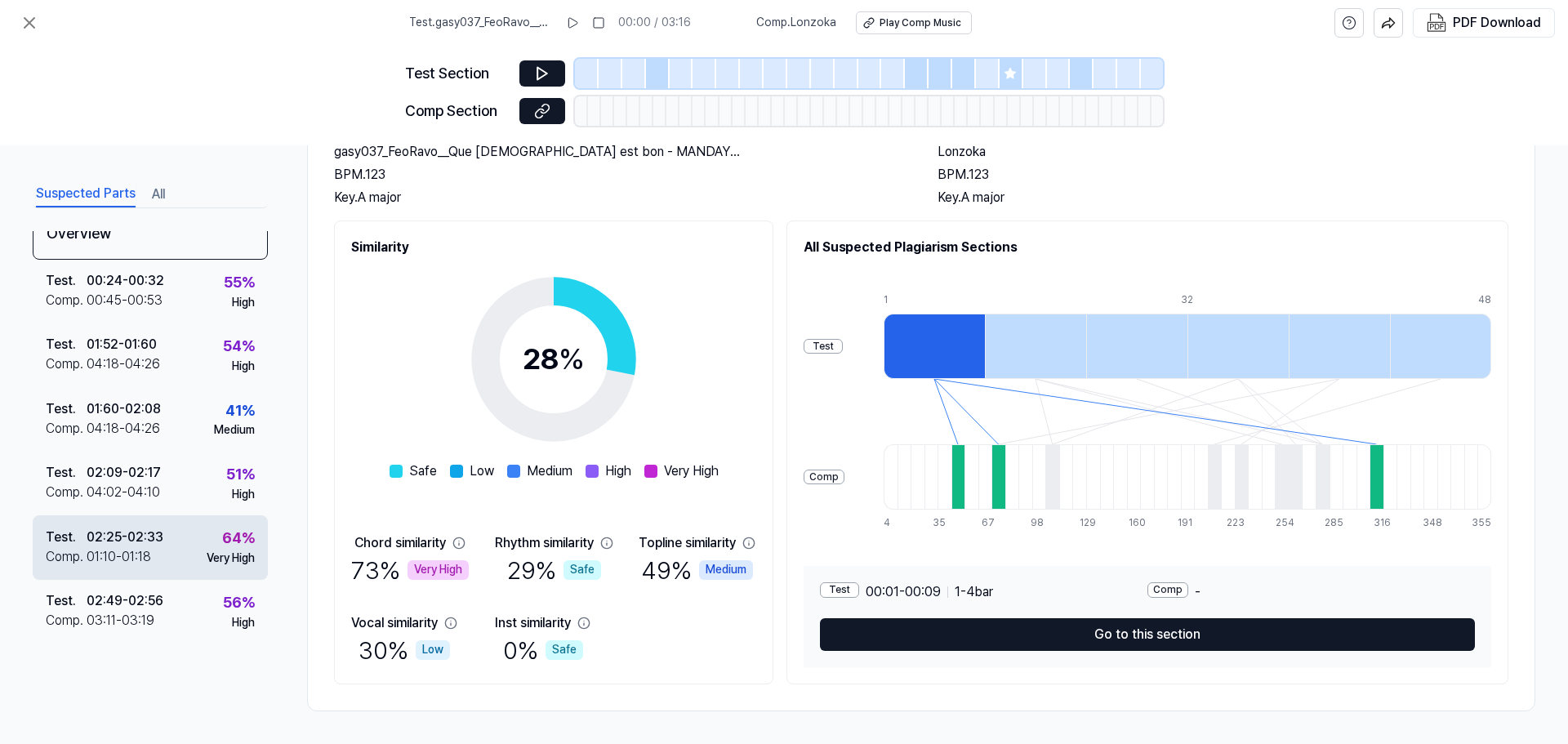
click at [111, 543] on div "02:25 - 02:33" at bounding box center [124, 538] width 77 height 20
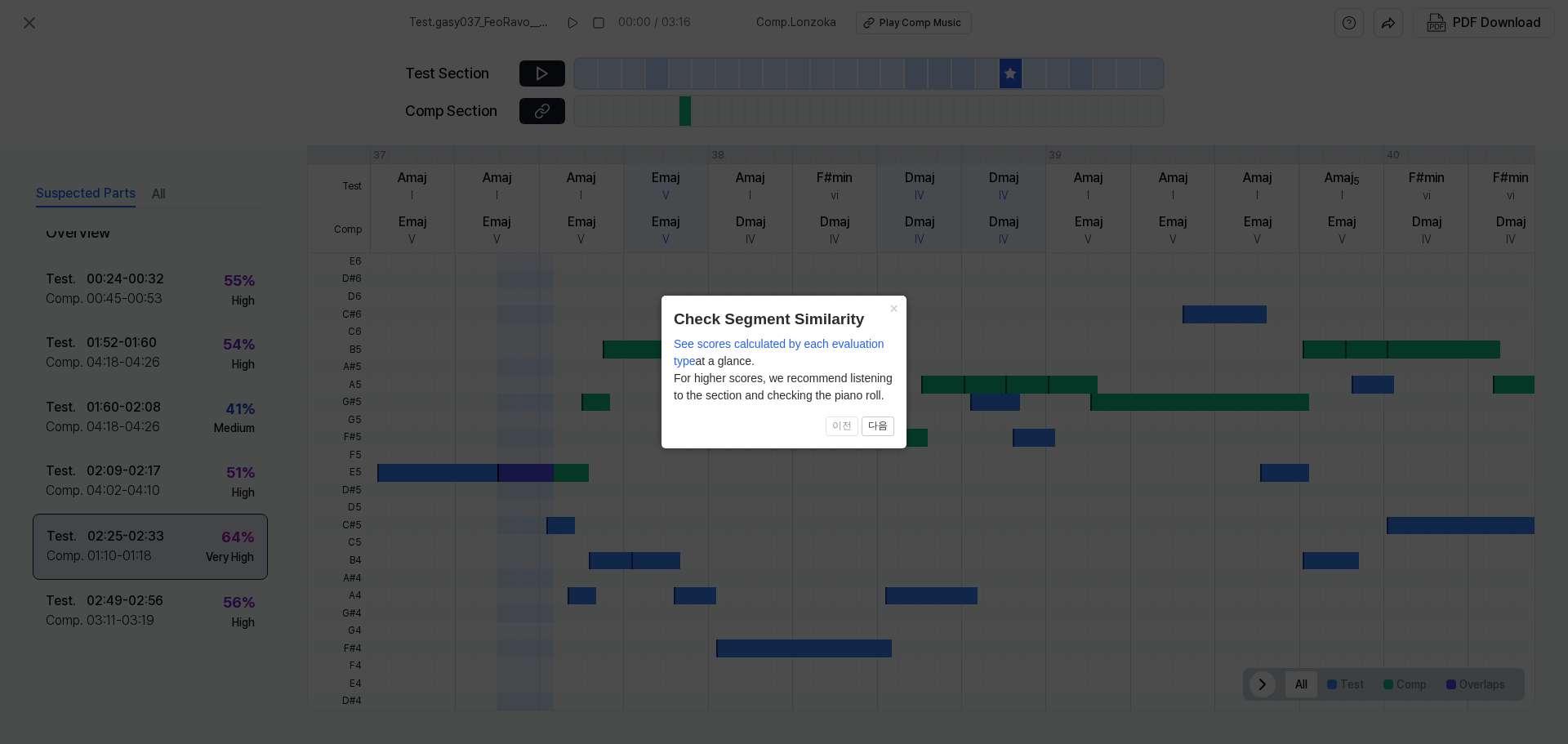
scroll to position [21, 0]
click at [879, 426] on button "다음" at bounding box center [878, 427] width 32 height 20
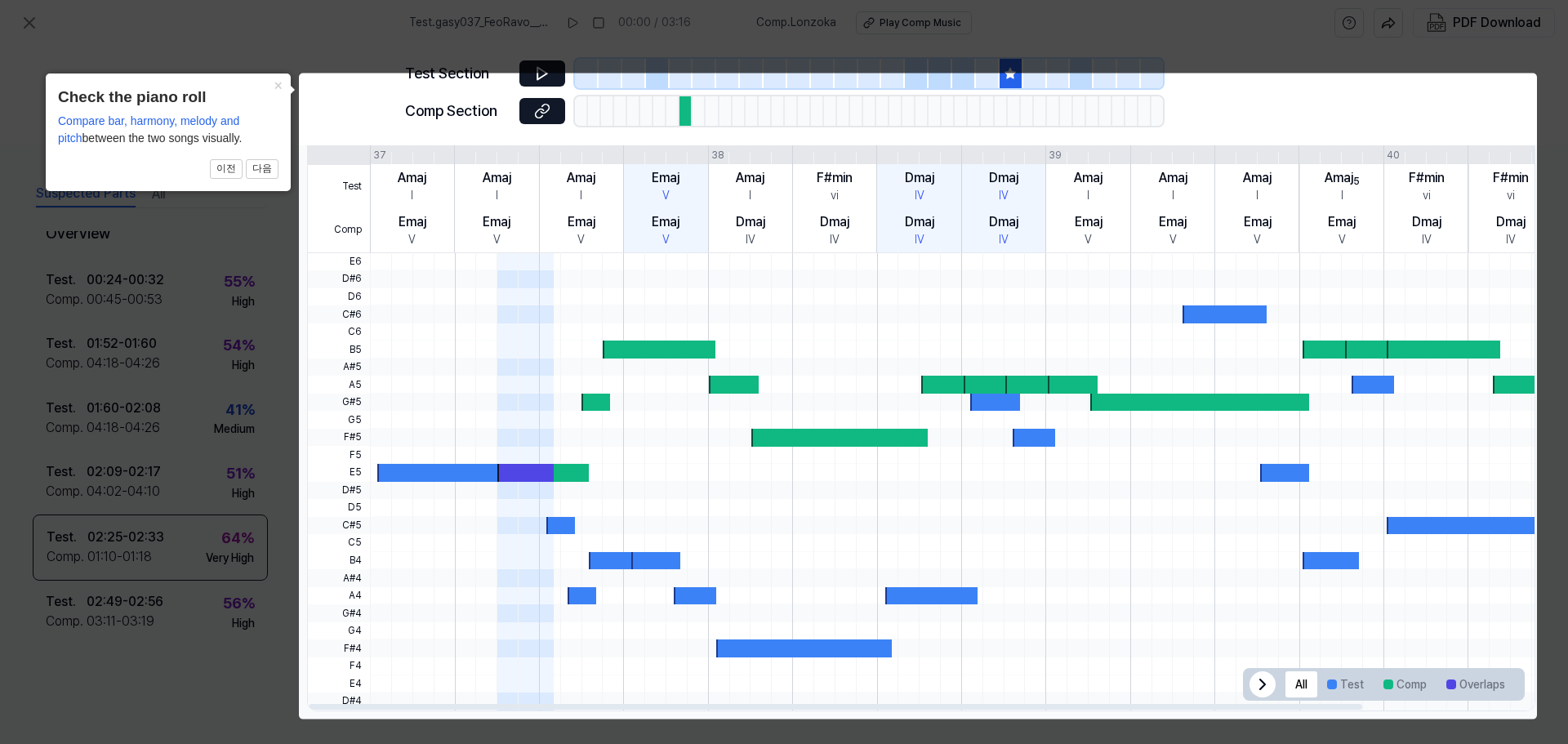
click at [391, 470] on div at bounding box center [465, 473] width 177 height 18
click at [405, 470] on div at bounding box center [465, 473] width 177 height 18
drag, startPoint x: 385, startPoint y: 313, endPoint x: 380, endPoint y: 341, distance: 28.4
click at [385, 315] on div at bounding box center [1044, 315] width 1349 height 18
click at [380, 353] on div at bounding box center [1044, 350] width 1349 height 18
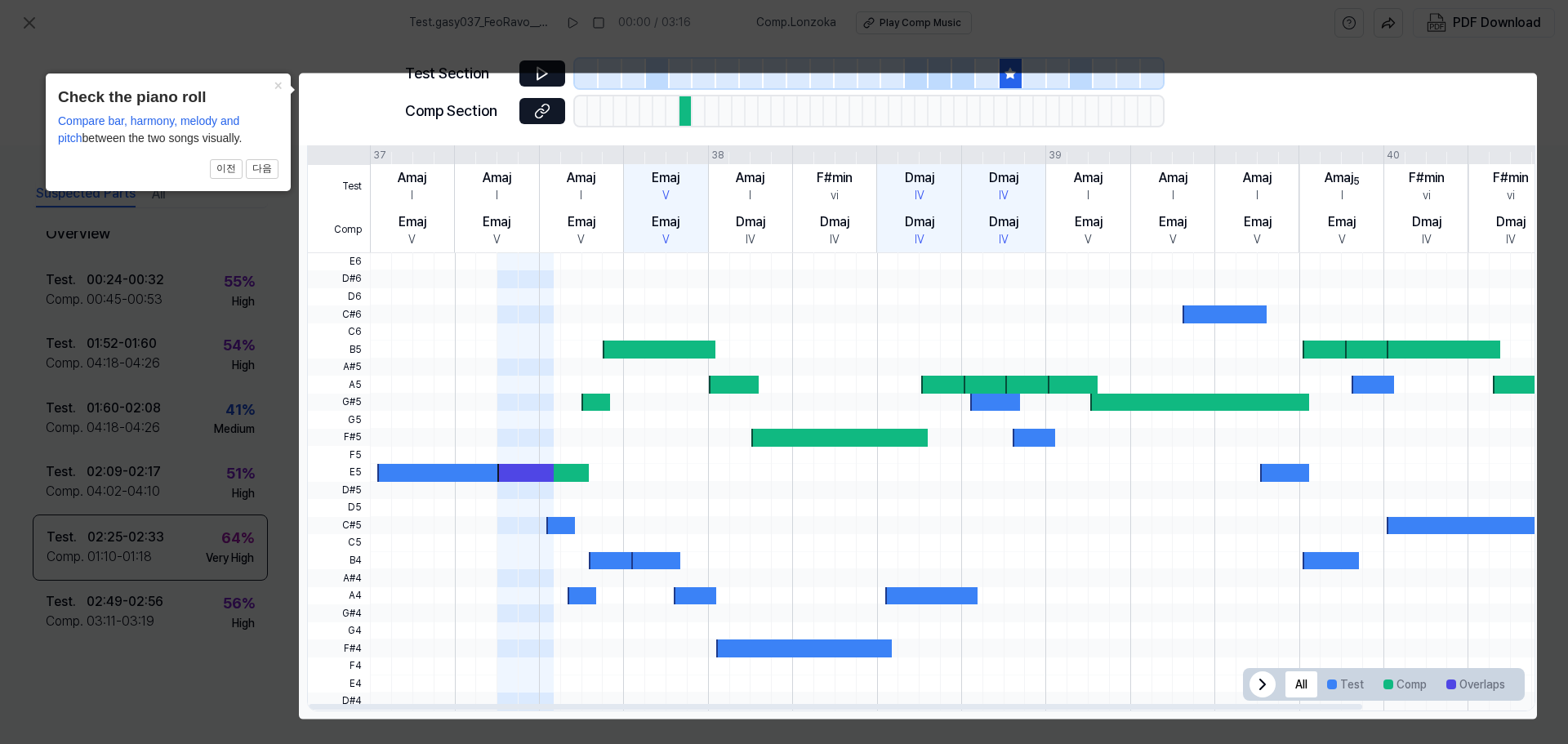
click at [536, 80] on body "Test . gasy037_FeoRavo__Que Jésus est bon - MANDAY ALOHA_104.5%_et103%___loopin…" at bounding box center [784, 372] width 1568 height 744
click at [1226, 476] on div at bounding box center [1044, 473] width 1349 height 18
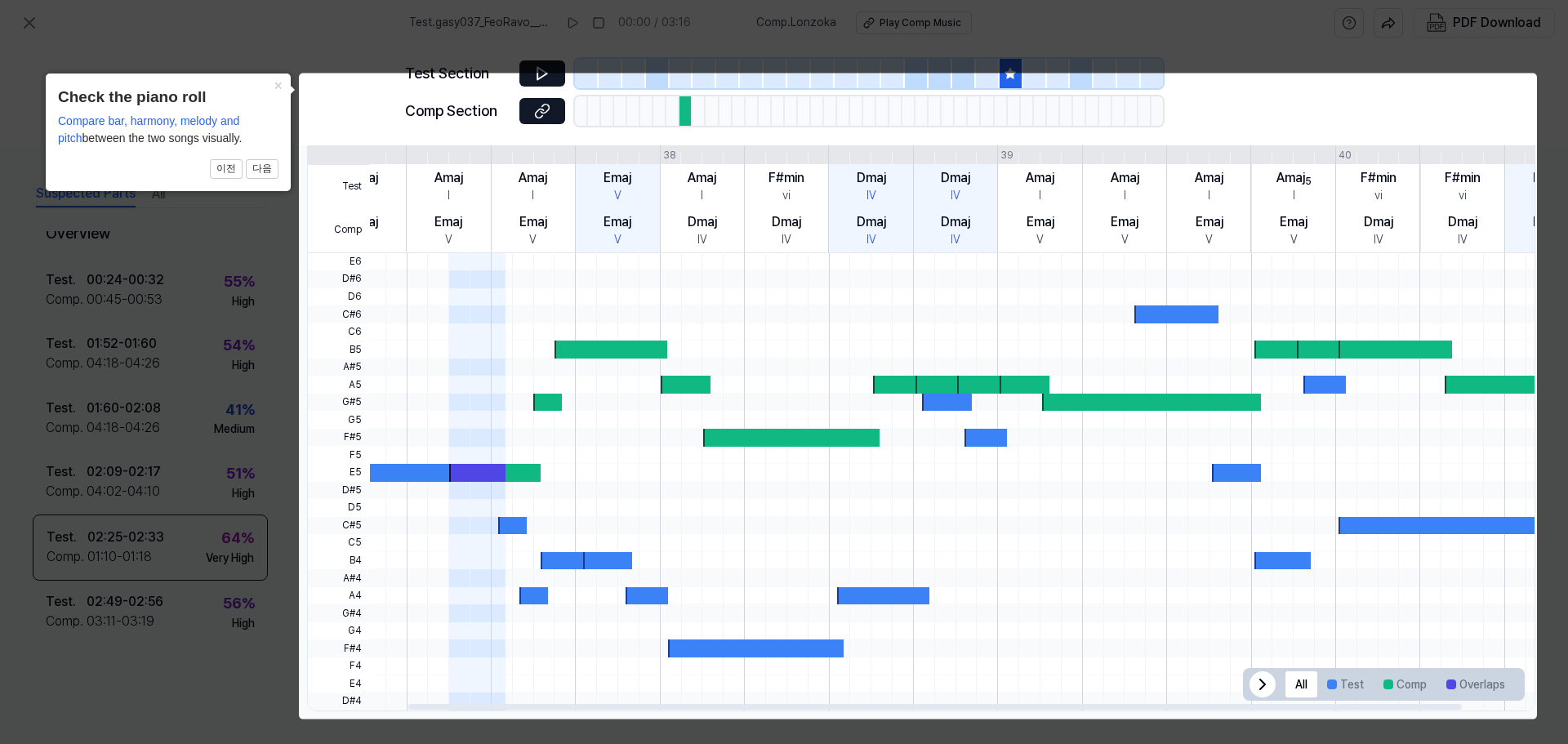
scroll to position [0, 0]
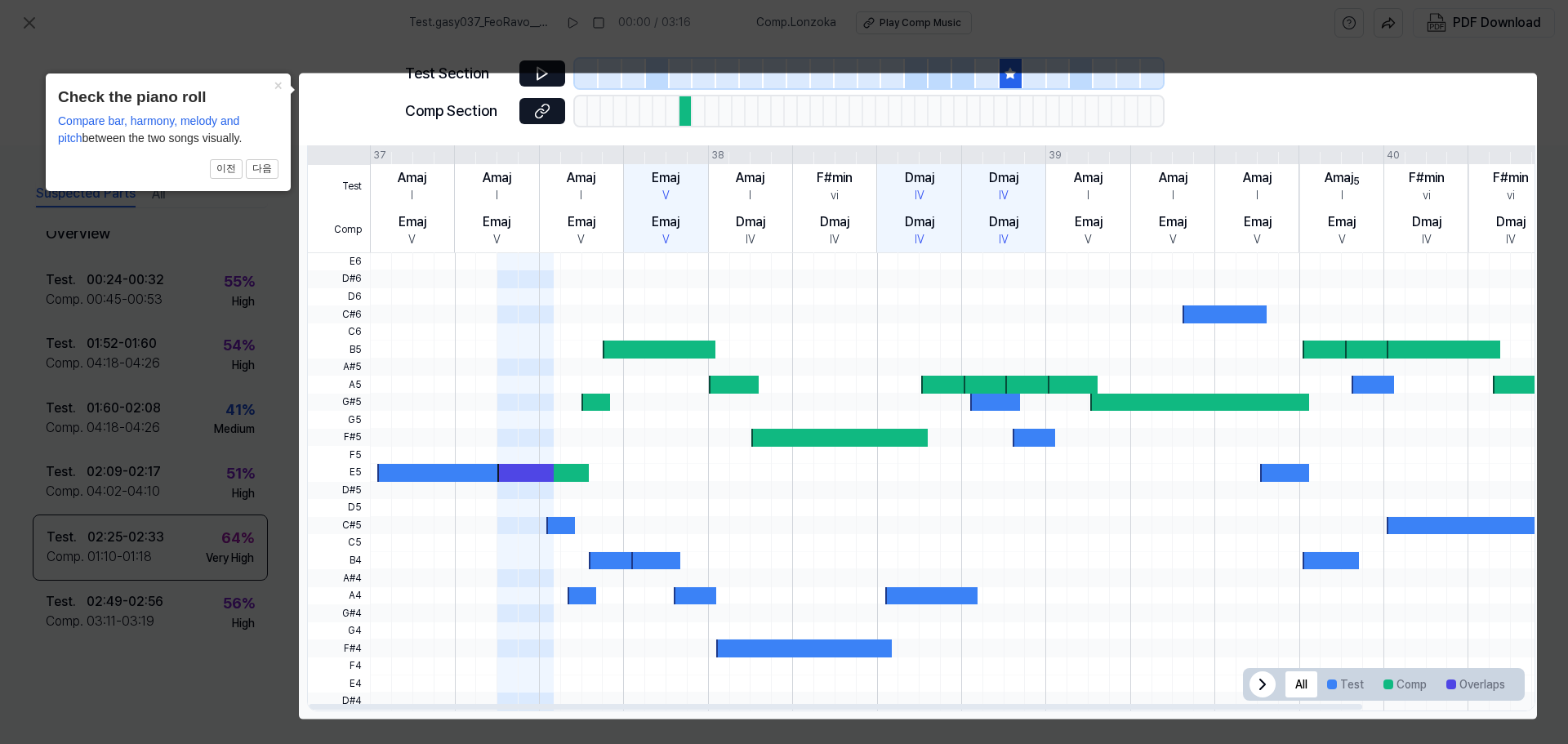
drag, startPoint x: 1333, startPoint y: 435, endPoint x: 1567, endPoint y: 476, distance: 237.6
click at [1567, 476] on body "Test . gasy037_FeoRavo__Que Jésus est bon - MANDAY ALOHA_104.5%_et103%___loopin…" at bounding box center [784, 372] width 1568 height 744
click at [277, 80] on button "×" at bounding box center [278, 85] width 27 height 23
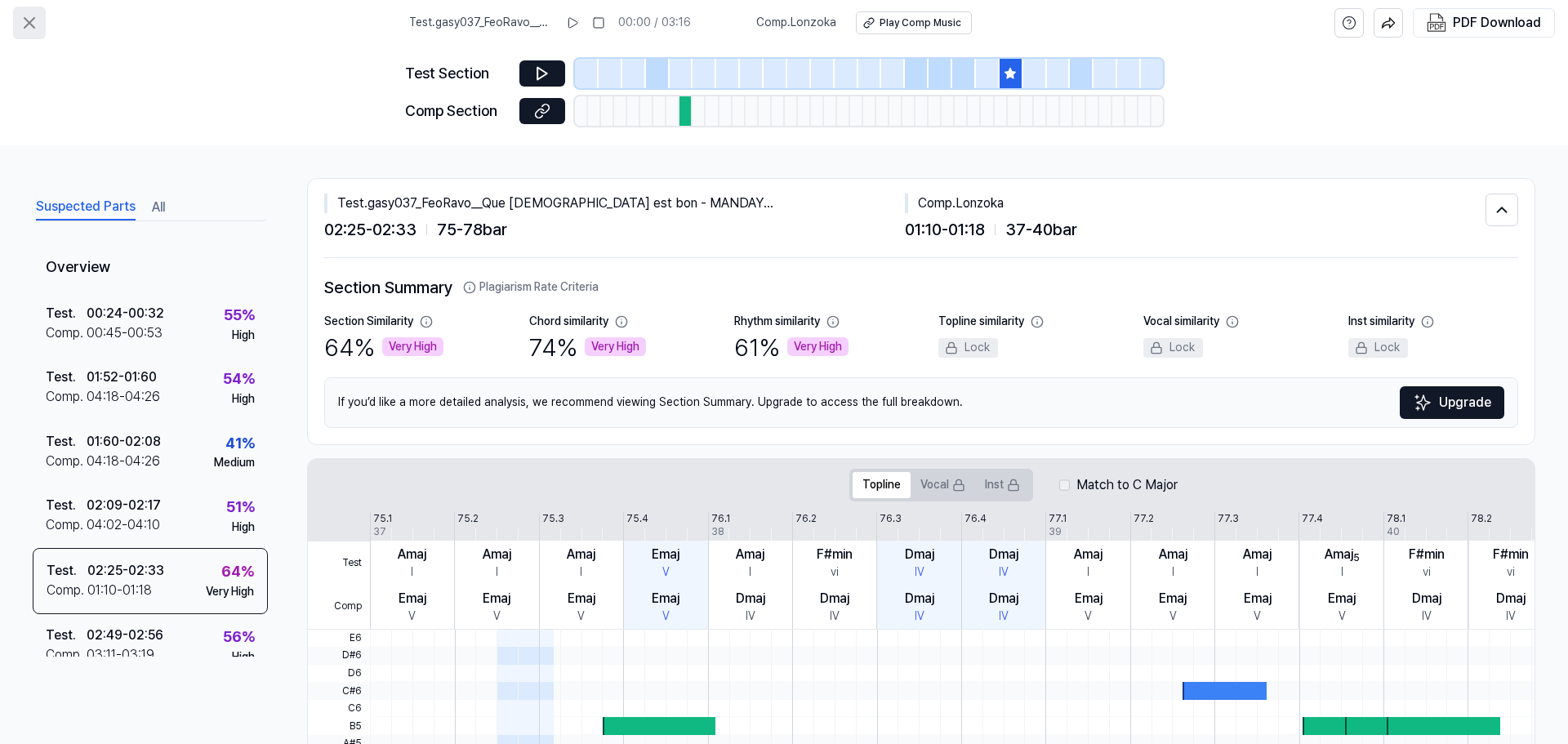
click at [33, 22] on icon at bounding box center [30, 23] width 20 height 20
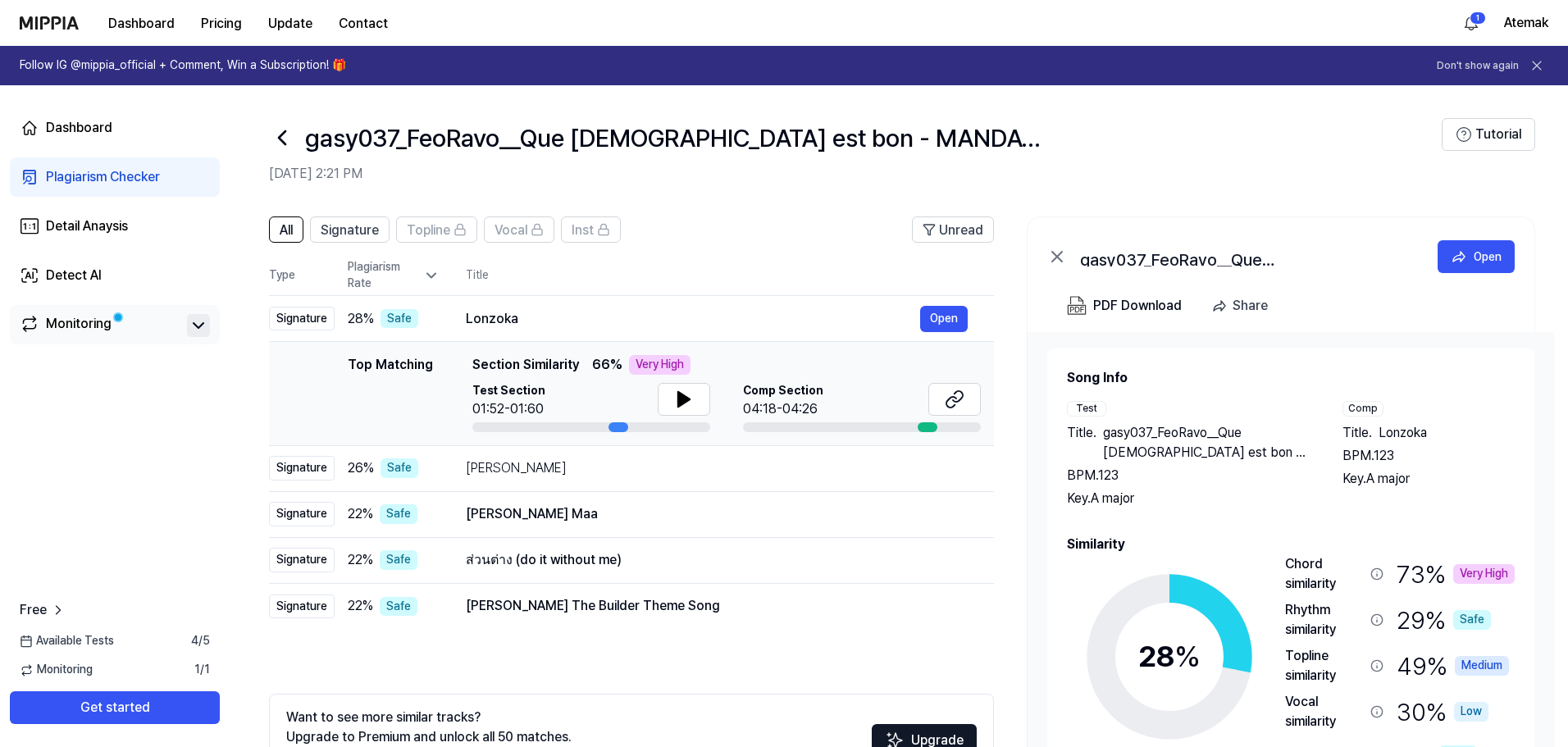
click at [200, 325] on icon at bounding box center [199, 325] width 10 height 5
click at [203, 324] on icon at bounding box center [199, 325] width 20 height 20
click at [77, 279] on div "Detect AI" at bounding box center [73, 275] width 56 height 20
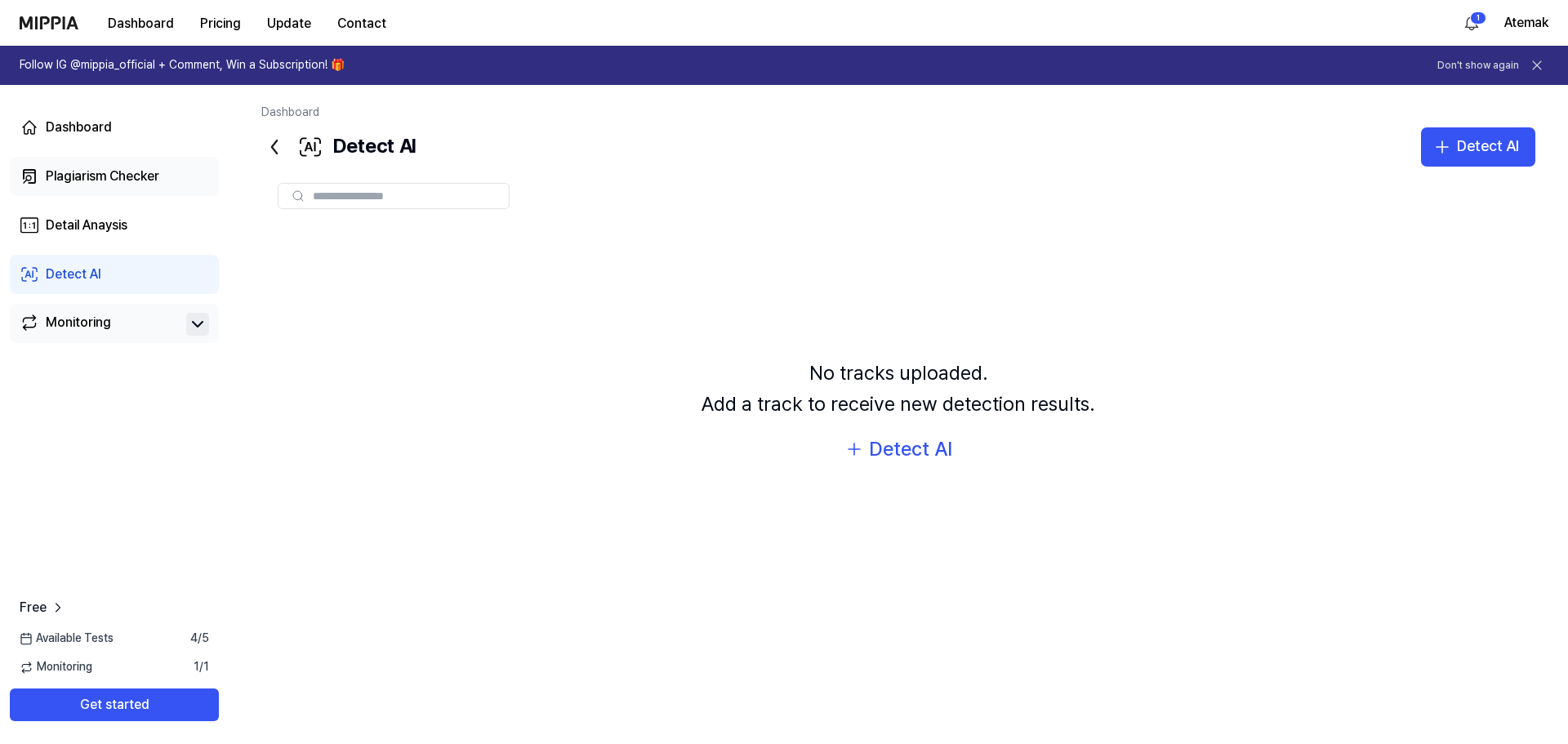
click at [132, 176] on div "Plagiarism Checker" at bounding box center [102, 176] width 114 height 20
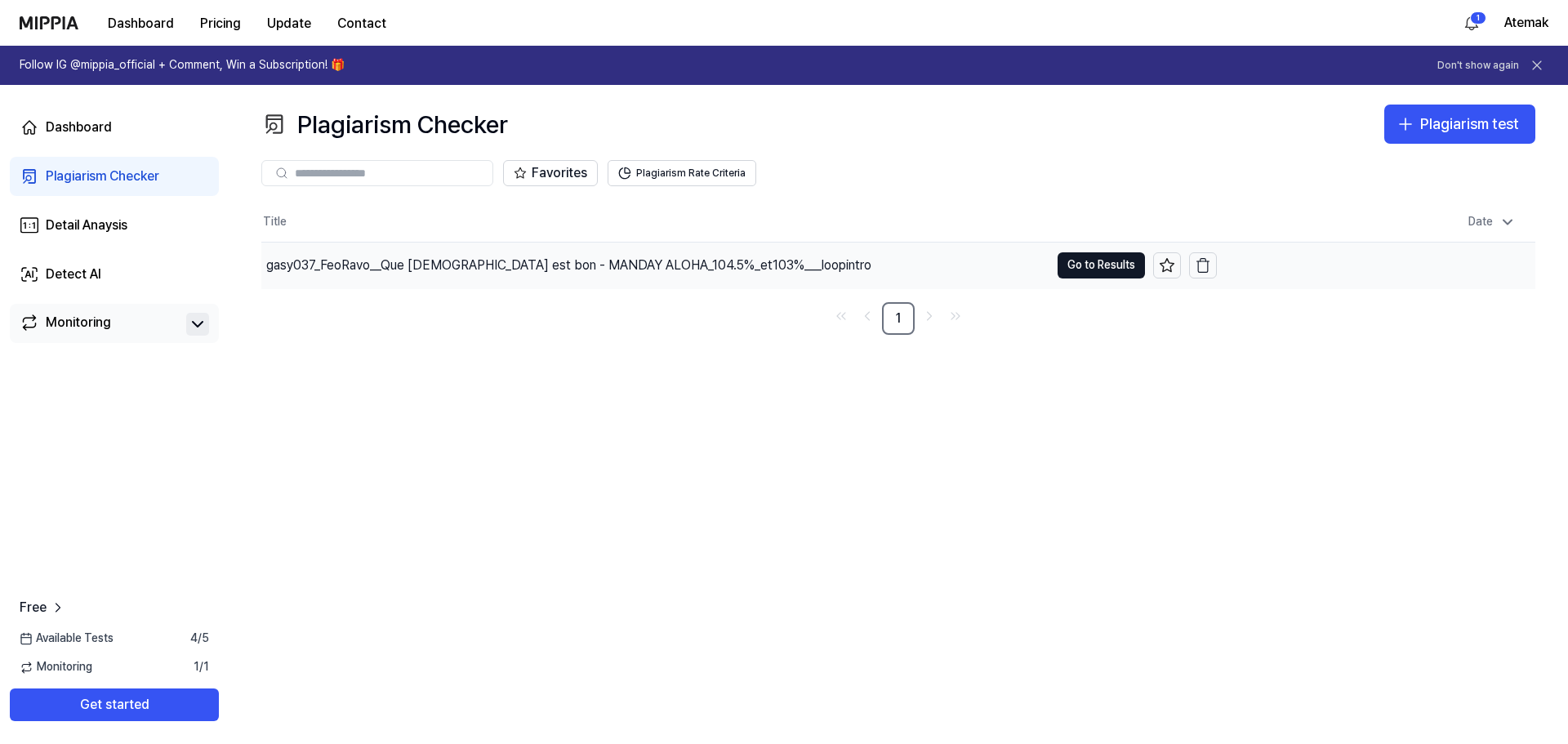
click at [634, 266] on div "gasy037_FeoRavo__Que Jésus est bon - MANDAY ALOHA_104.5%_et103%___loopintro" at bounding box center [569, 265] width 605 height 20
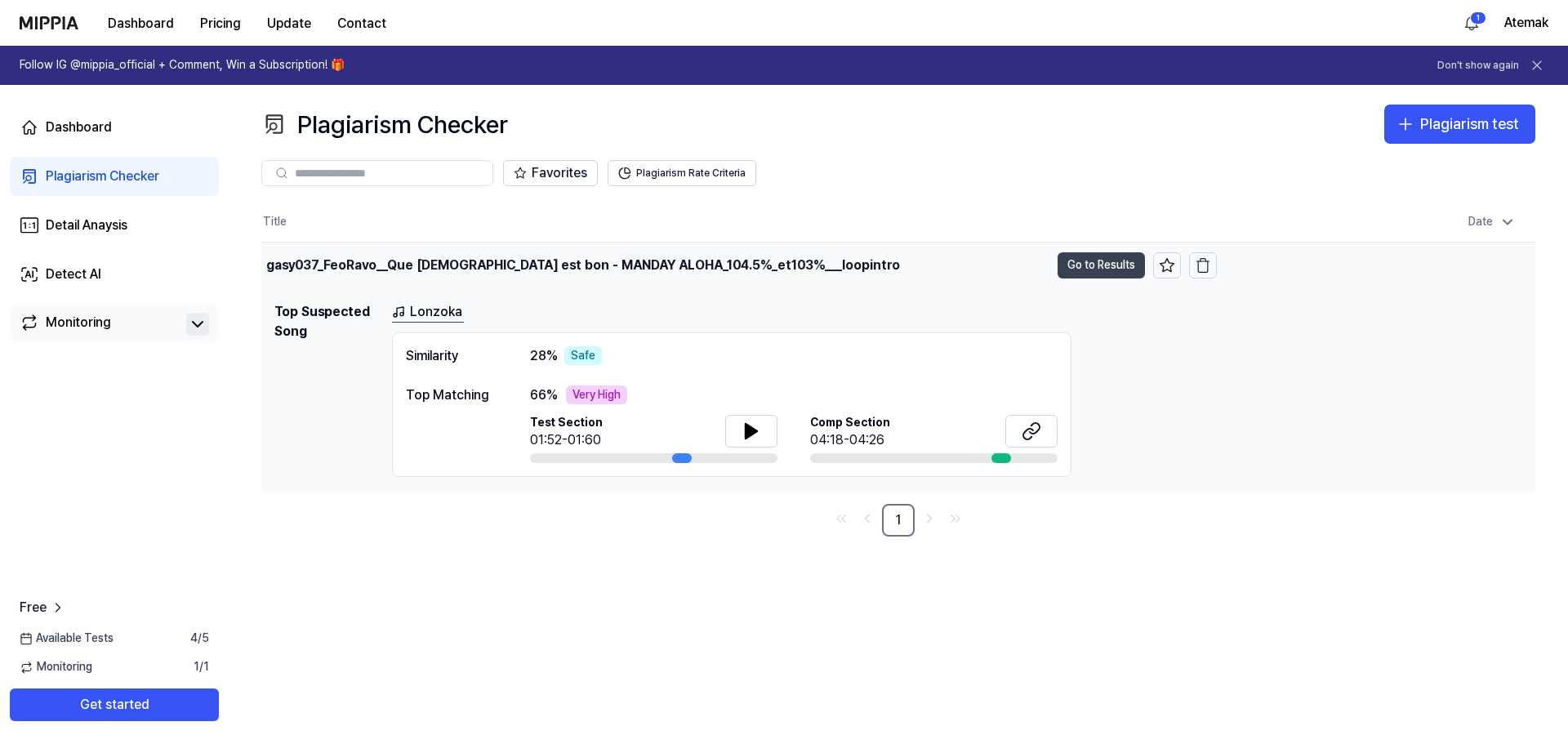
click at [1119, 262] on button "Go to Results" at bounding box center [1101, 265] width 87 height 27
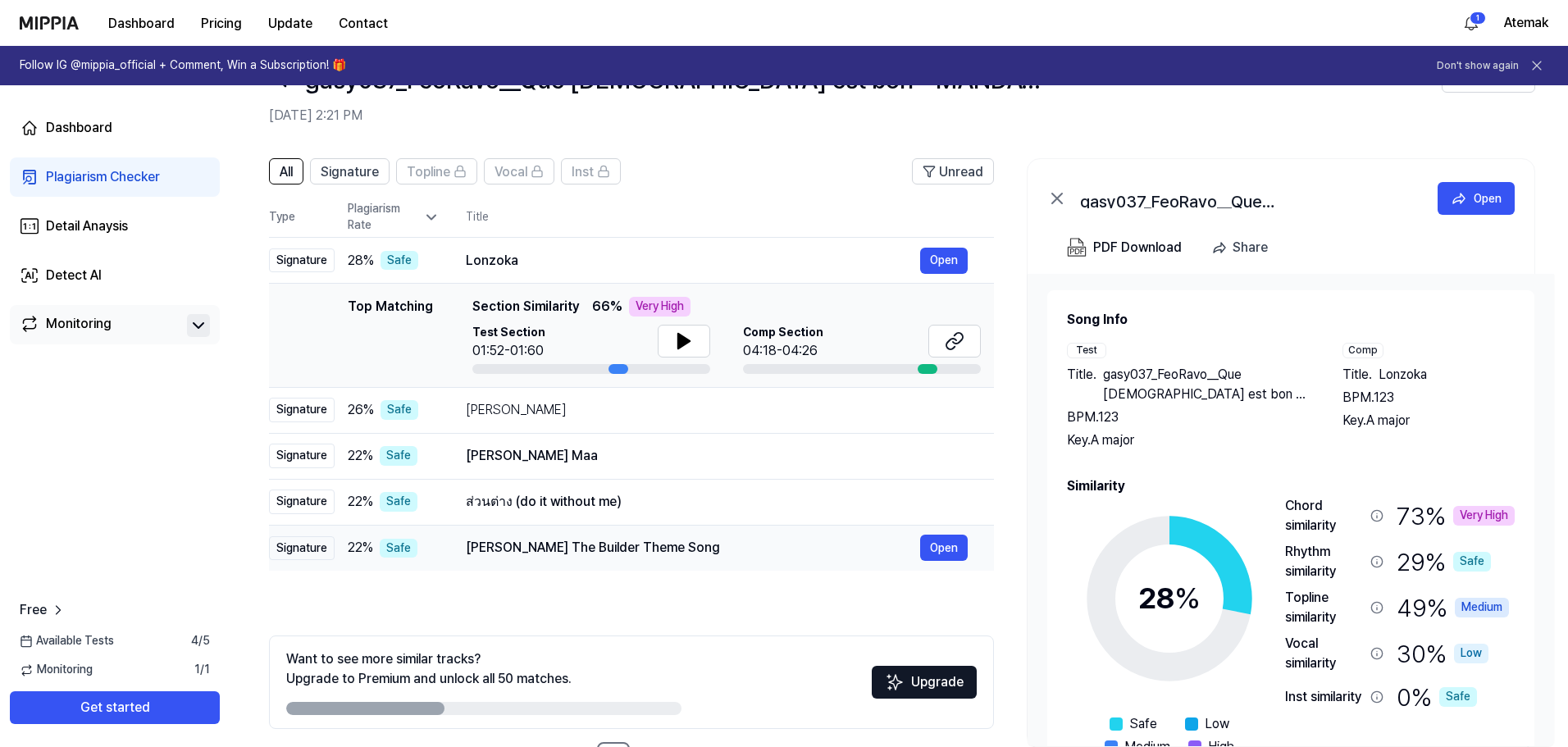
scroll to position [119, 0]
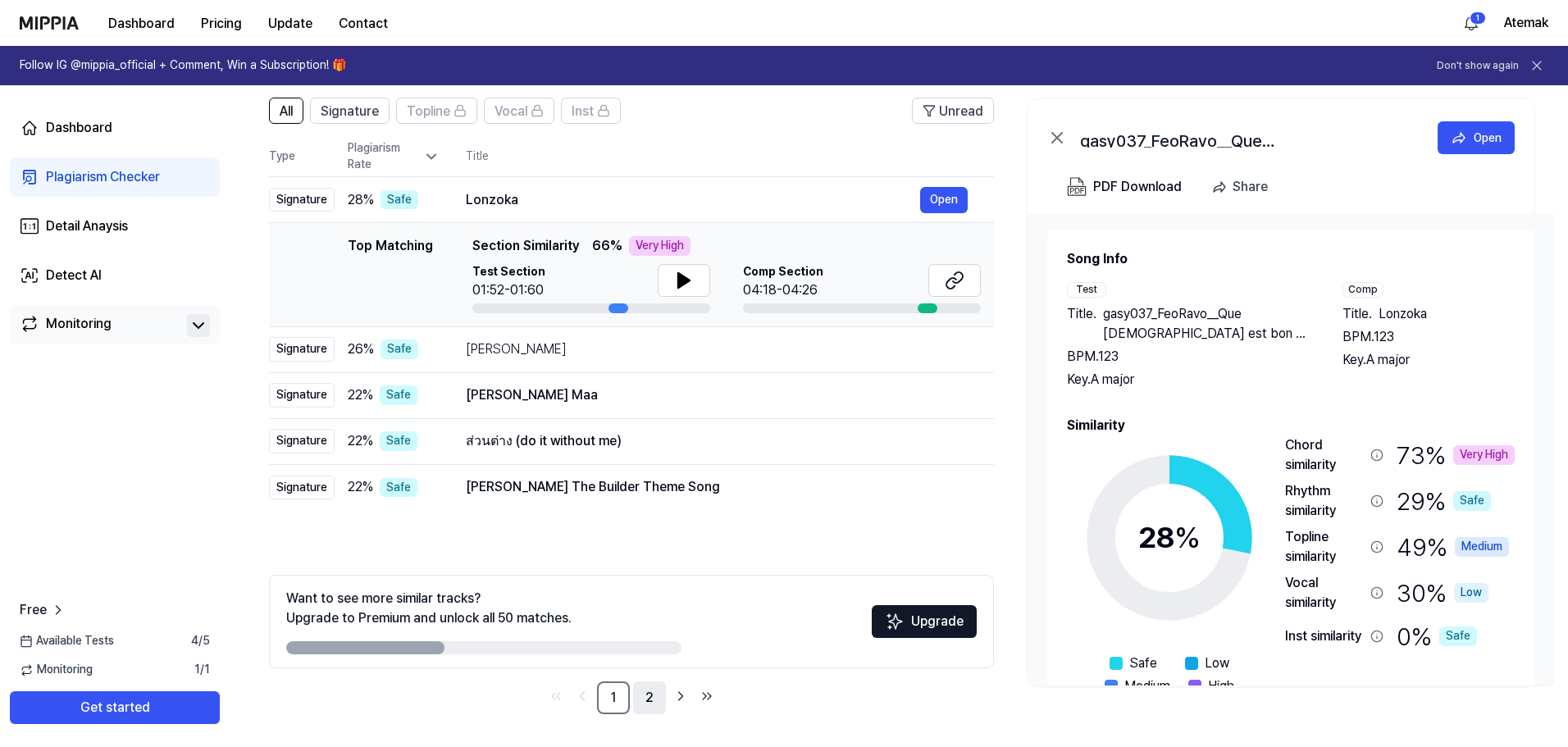
click at [653, 700] on link "2" at bounding box center [649, 697] width 32 height 32
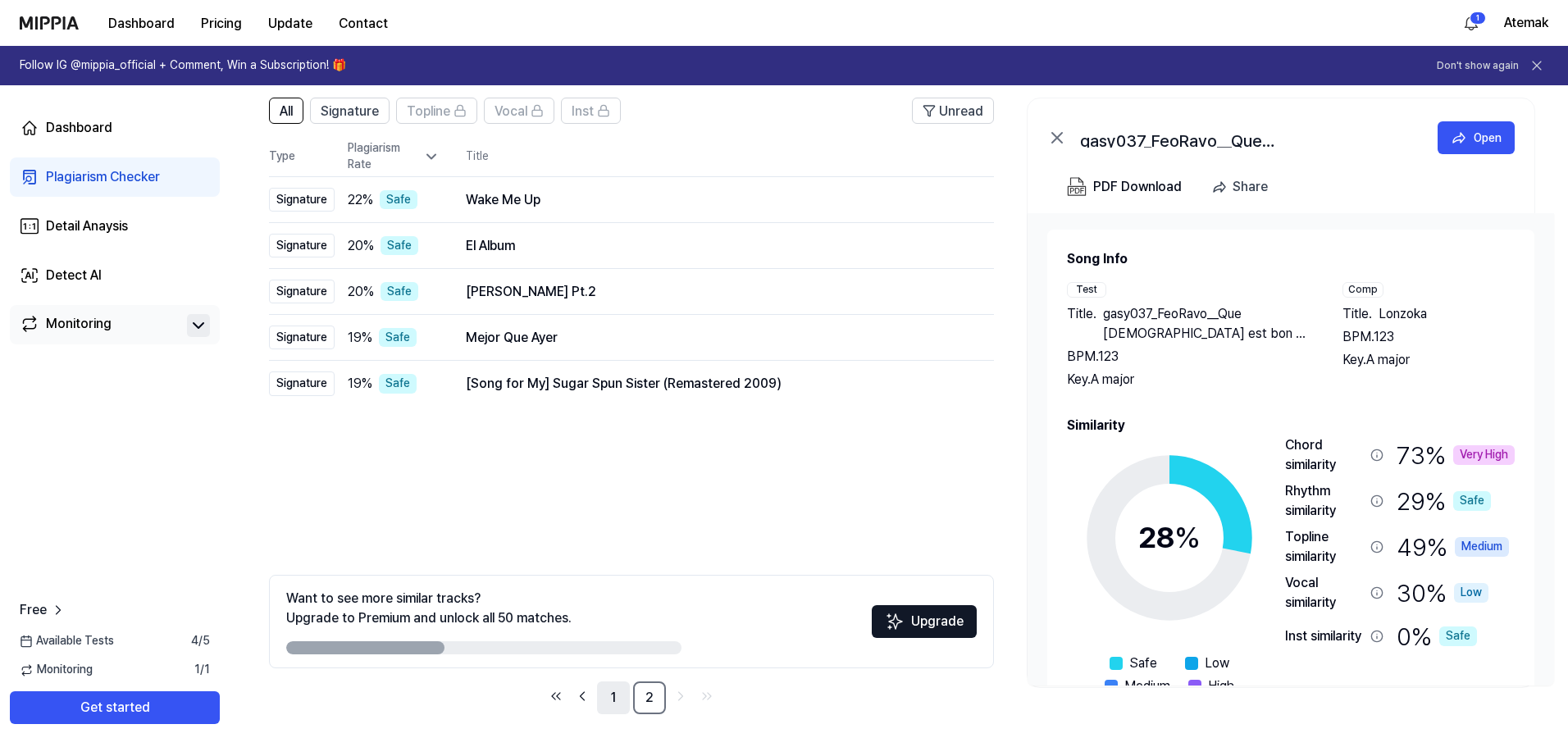
click at [621, 702] on link "1" at bounding box center [613, 697] width 32 height 32
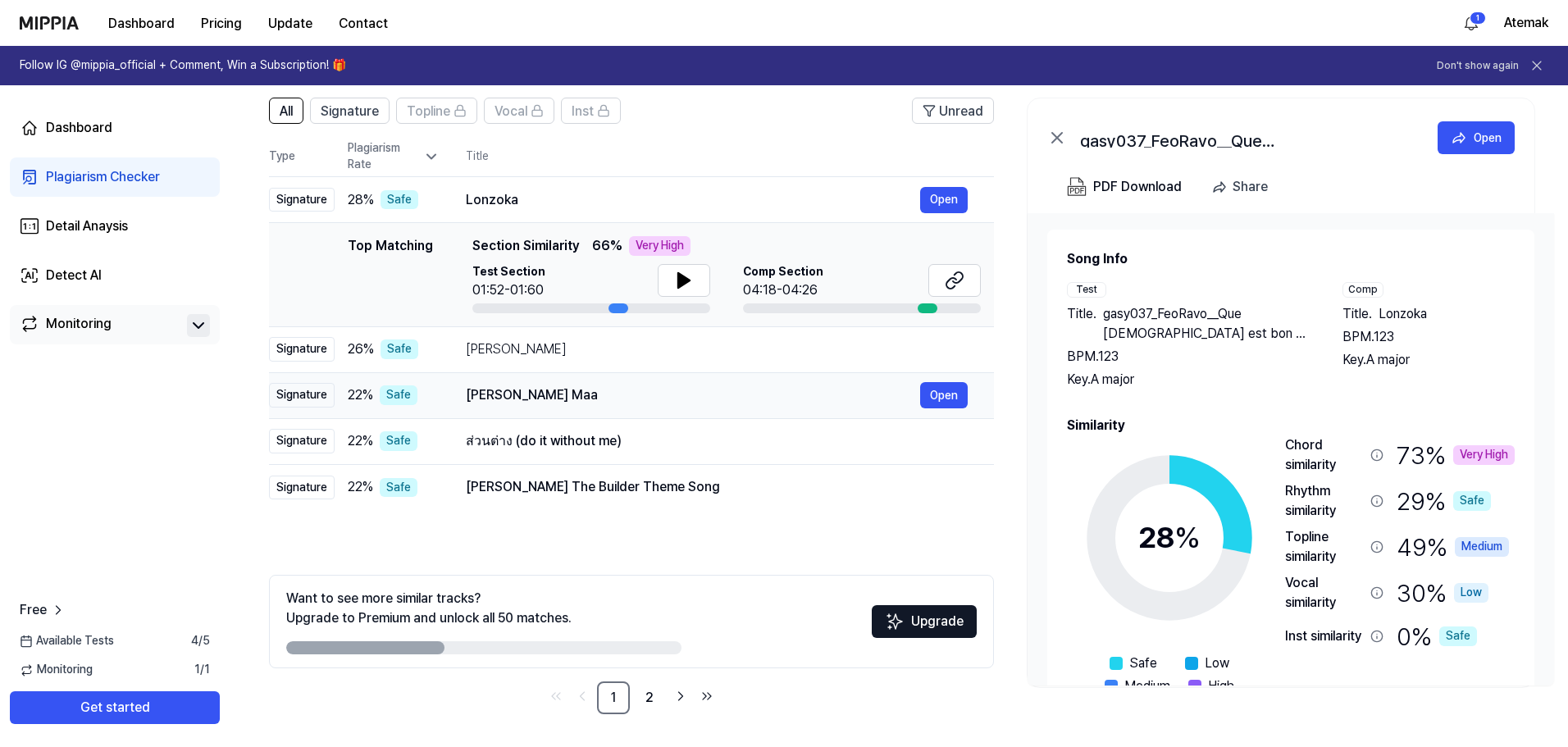
drag, startPoint x: 654, startPoint y: 393, endPoint x: 477, endPoint y: 393, distance: 177.0
click at [477, 393] on div "Rakhopa Karti Vardayini Maa" at bounding box center [693, 395] width 454 height 20
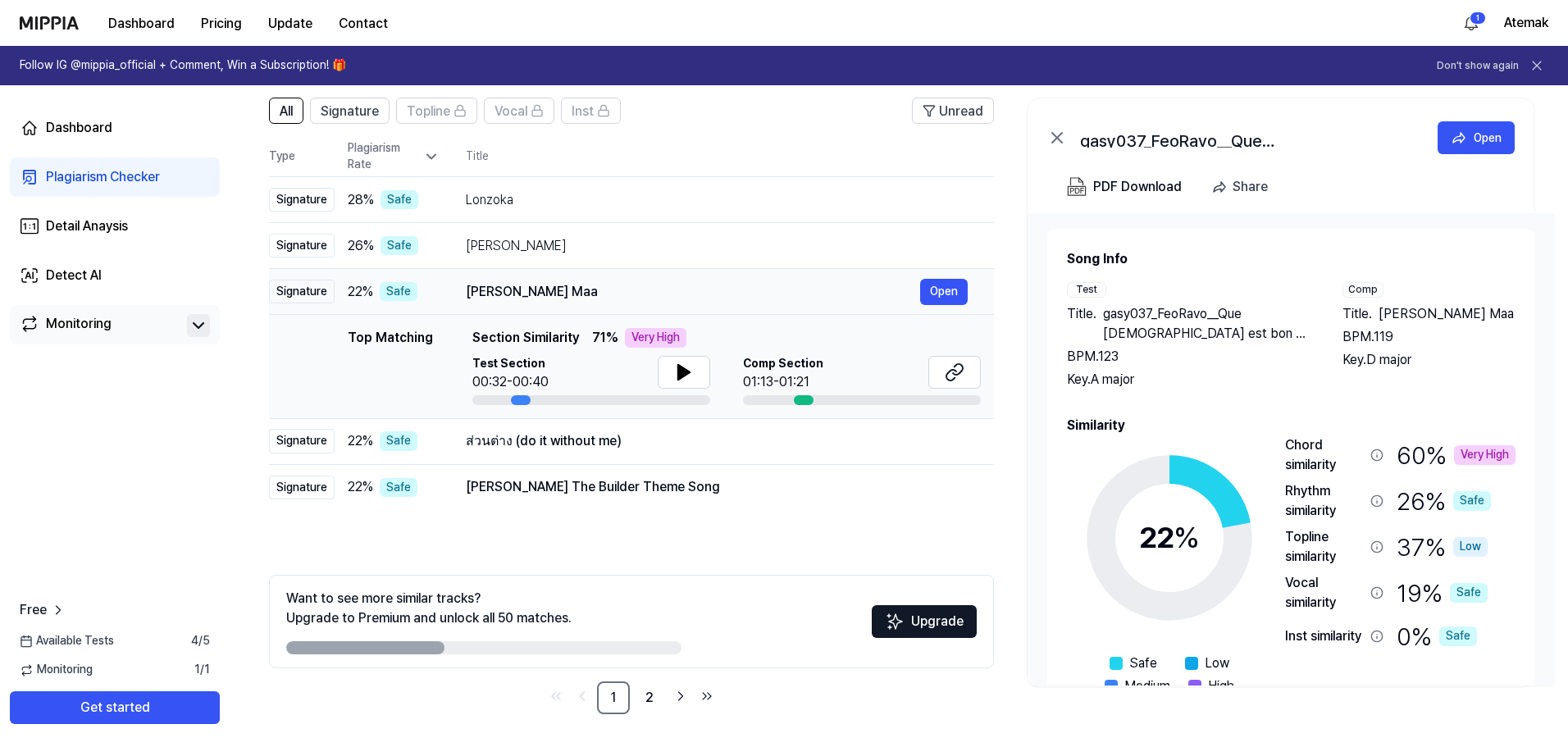
drag, startPoint x: 466, startPoint y: 289, endPoint x: 568, endPoint y: 294, distance: 102.1
click at [568, 294] on div "Rakhopa Karti Vardayini Maa" at bounding box center [693, 292] width 454 height 20
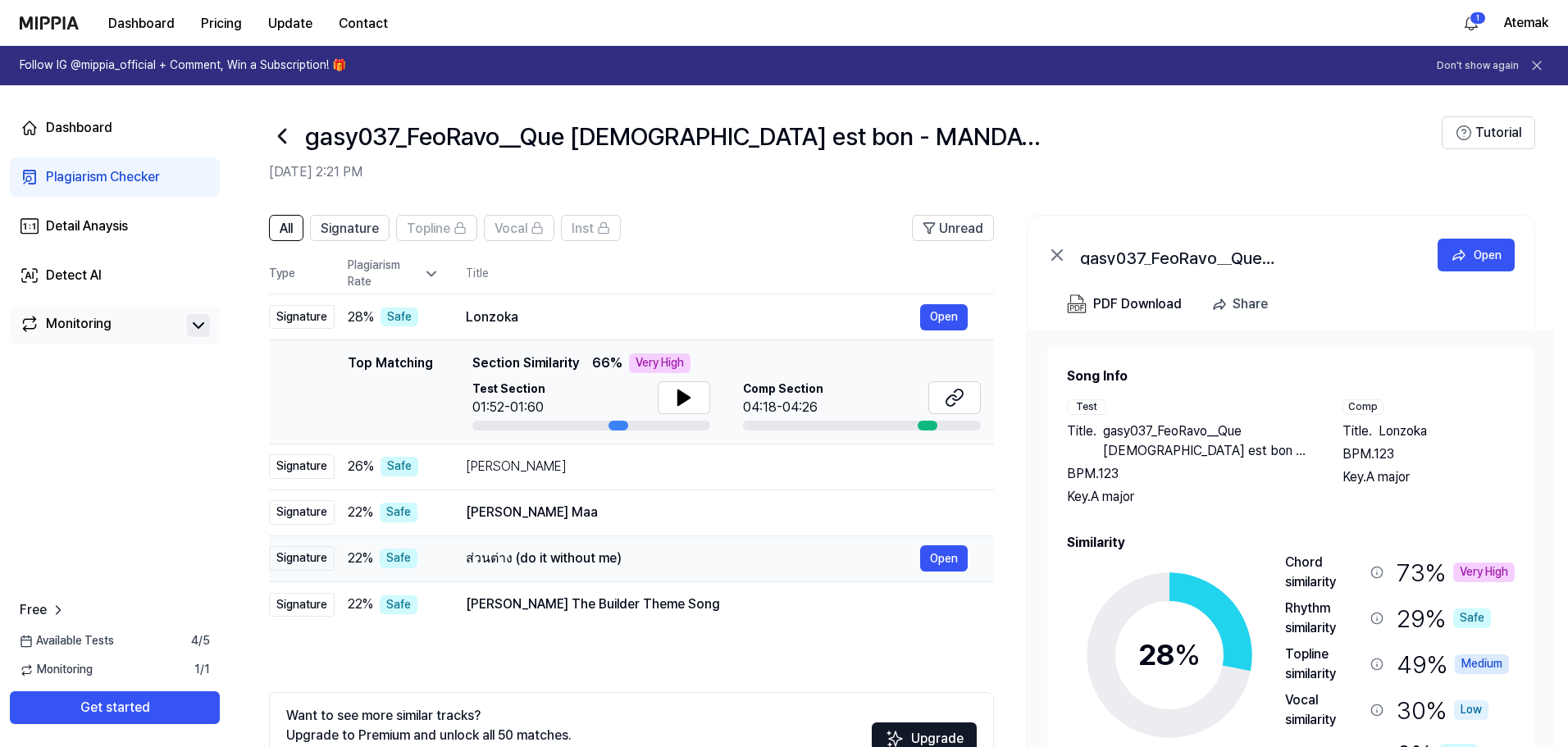
scroll to position [0, 0]
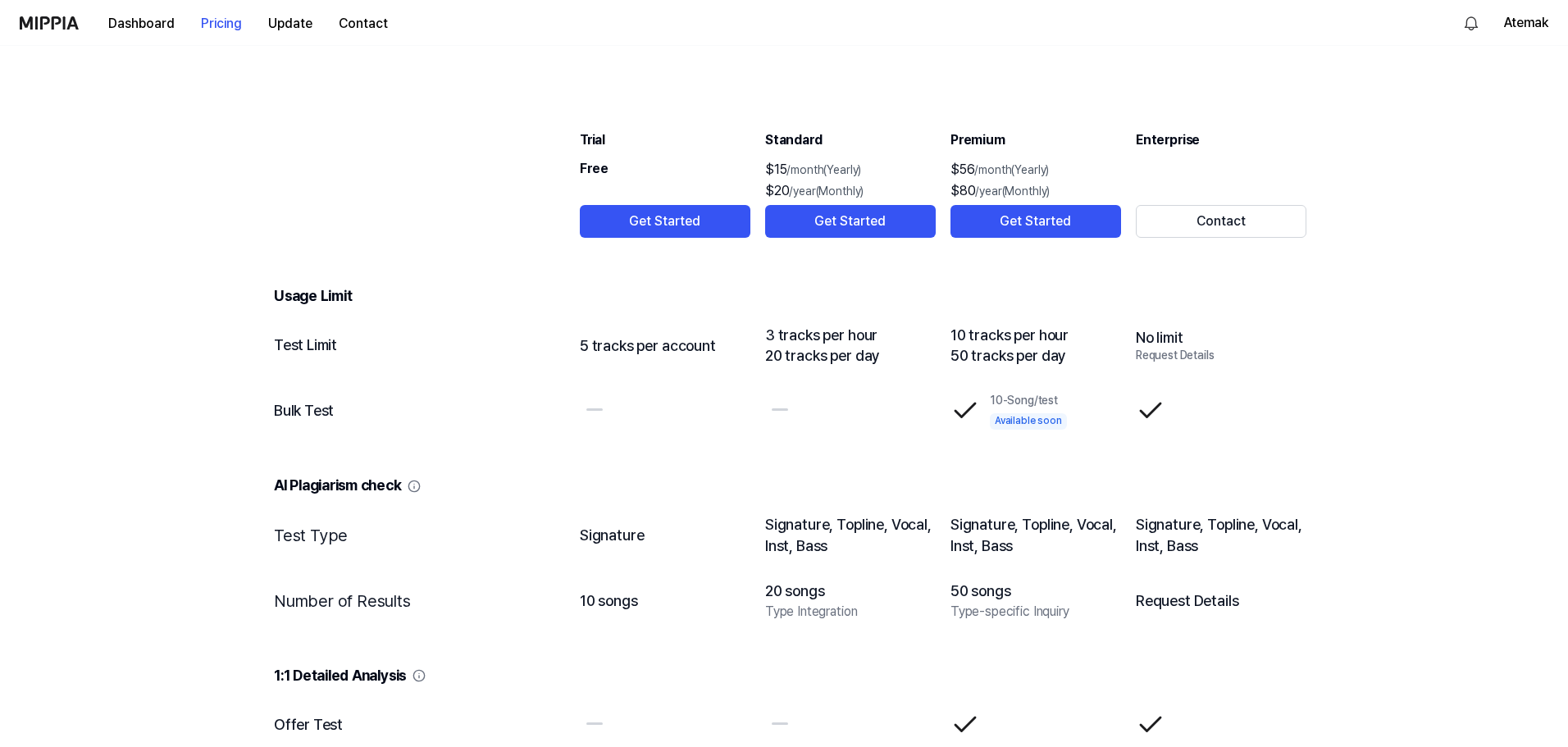
scroll to position [1967, 0]
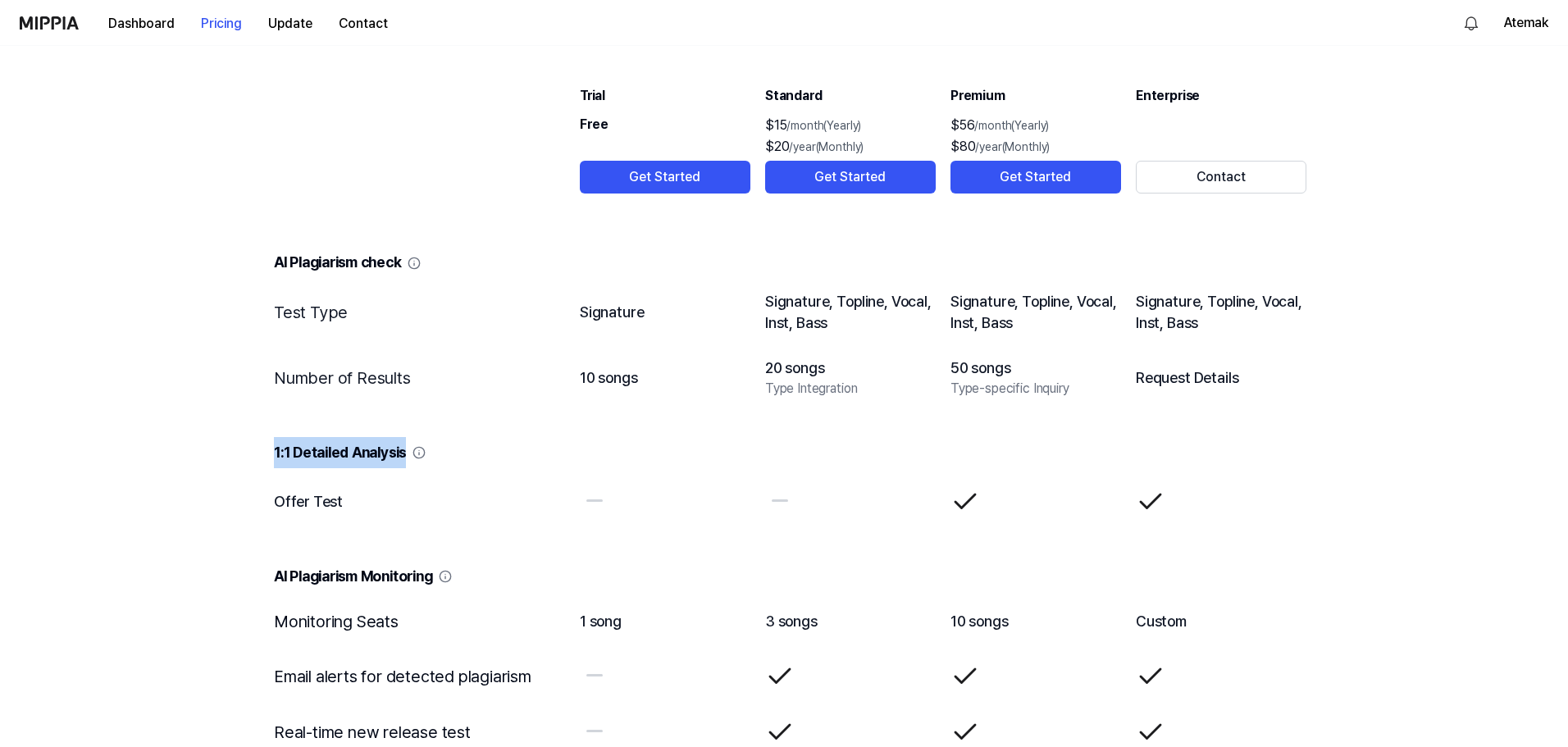
drag, startPoint x: 279, startPoint y: 452, endPoint x: 415, endPoint y: 461, distance: 136.3
click at [415, 461] on div "1:1 Detailed Analysis" at bounding box center [790, 452] width 1033 height 31
click at [466, 448] on div "1:1 Detailed Analysis" at bounding box center [790, 452] width 1033 height 31
drag, startPoint x: 280, startPoint y: 261, endPoint x: 411, endPoint y: 262, distance: 131.0
click at [411, 262] on div "AI Plagiarism check" at bounding box center [790, 262] width 1033 height 31
